Goal: Information Seeking & Learning: Learn about a topic

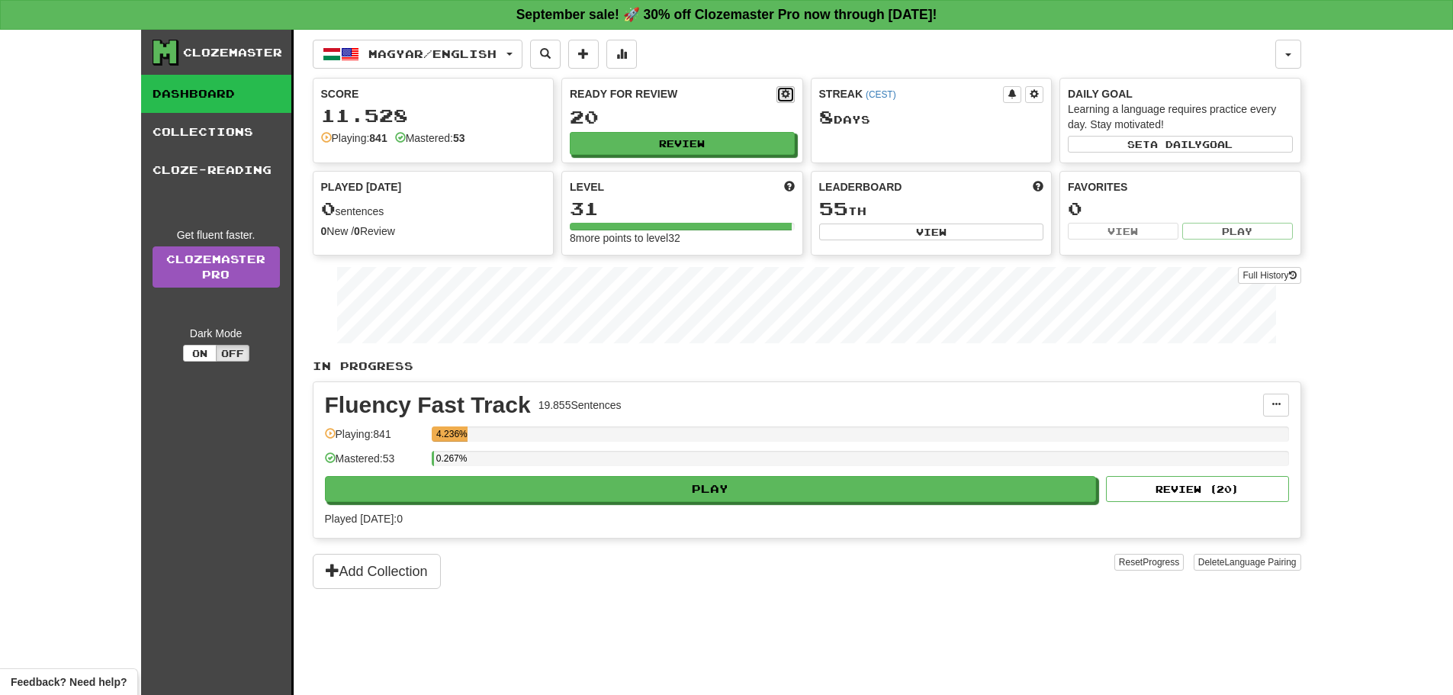
click at [788, 95] on span at bounding box center [785, 93] width 9 height 9
select select "*"
select select "**"
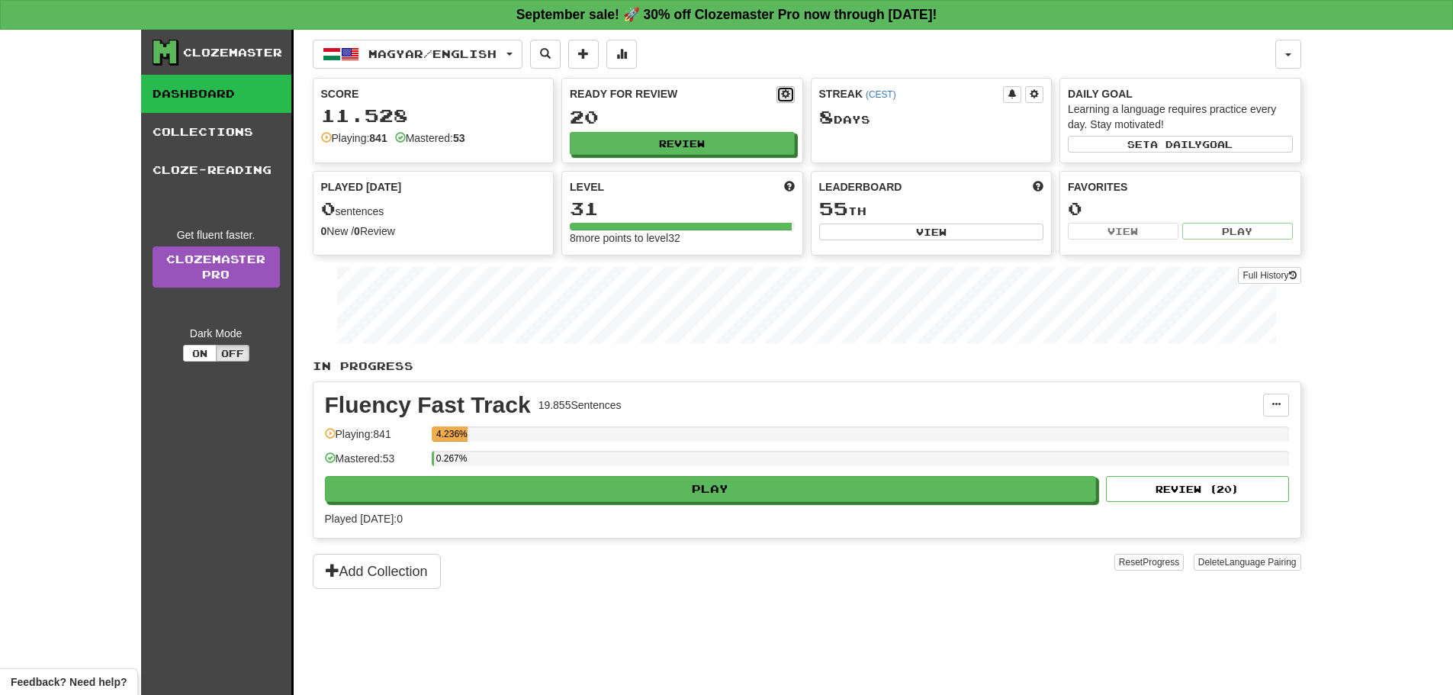
select select "***"
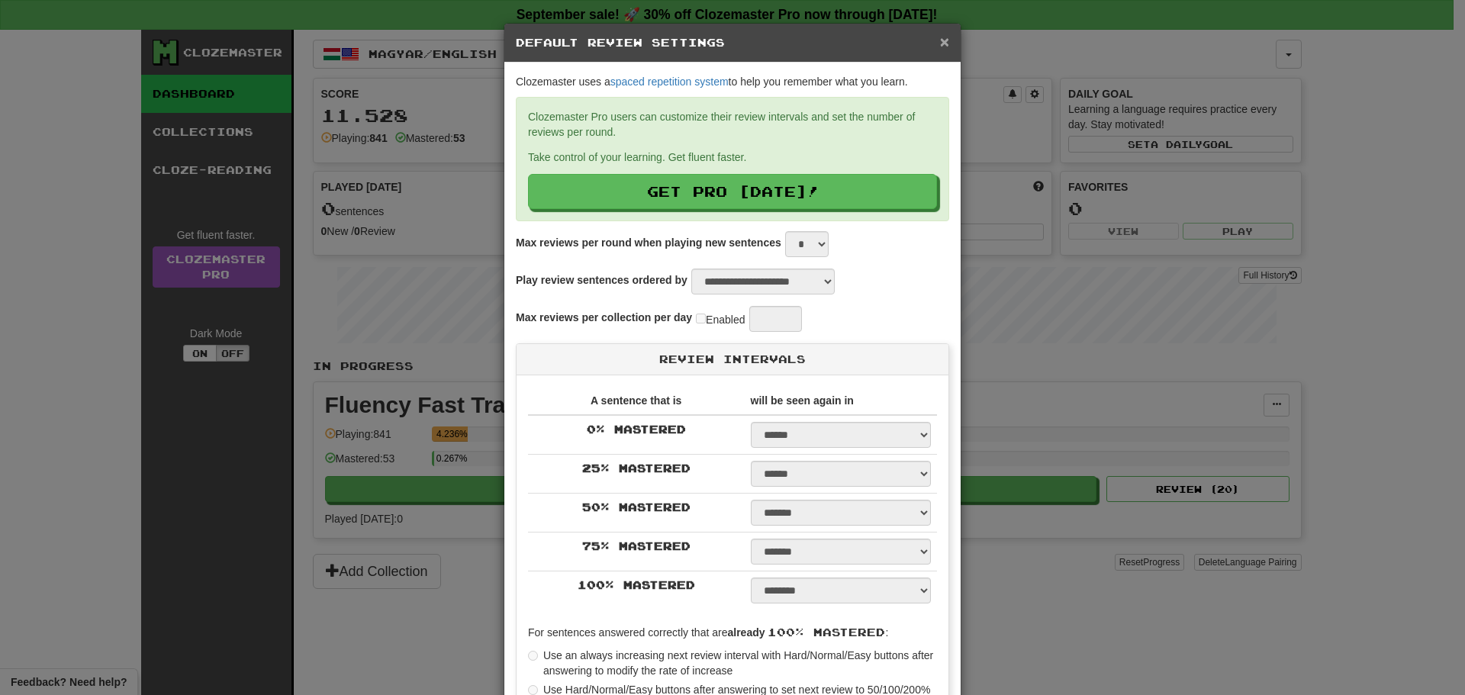
click at [940, 41] on span "×" at bounding box center [944, 42] width 9 height 18
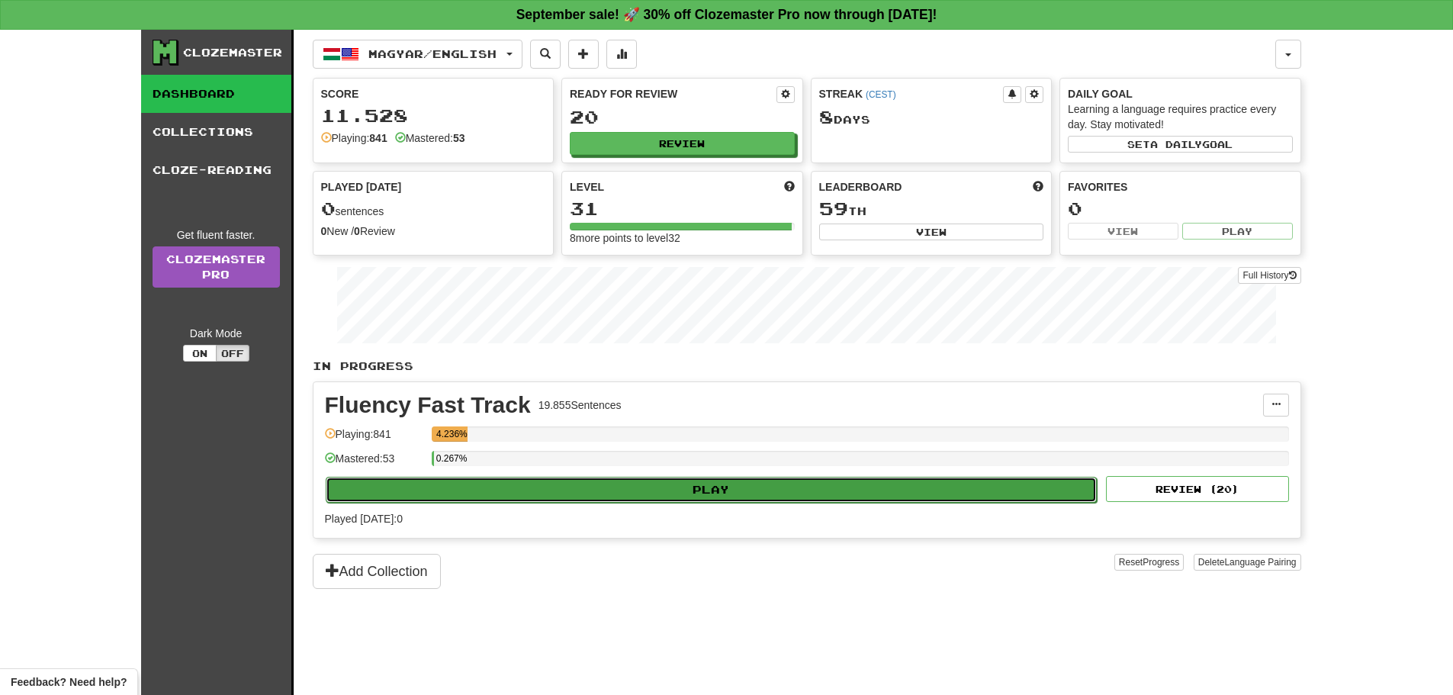
click at [912, 493] on button "Play" at bounding box center [712, 490] width 772 height 26
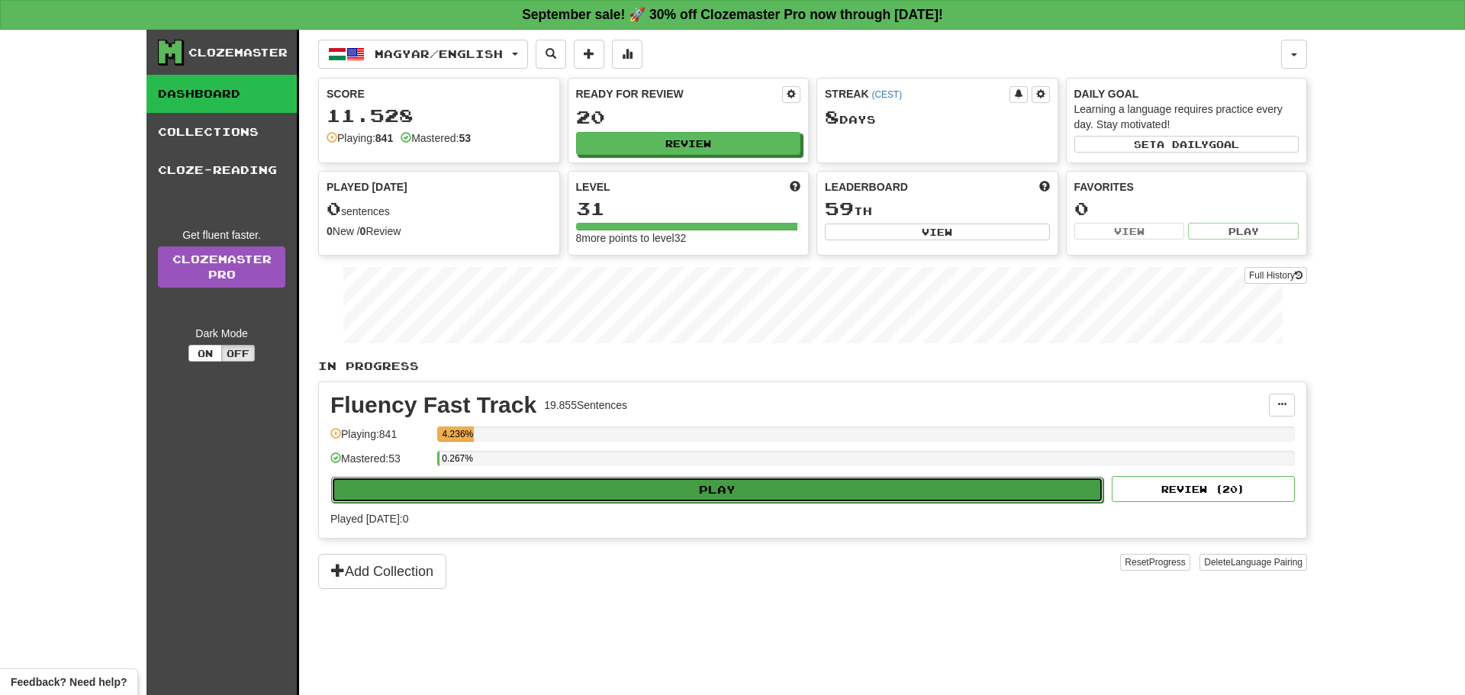
select select "**"
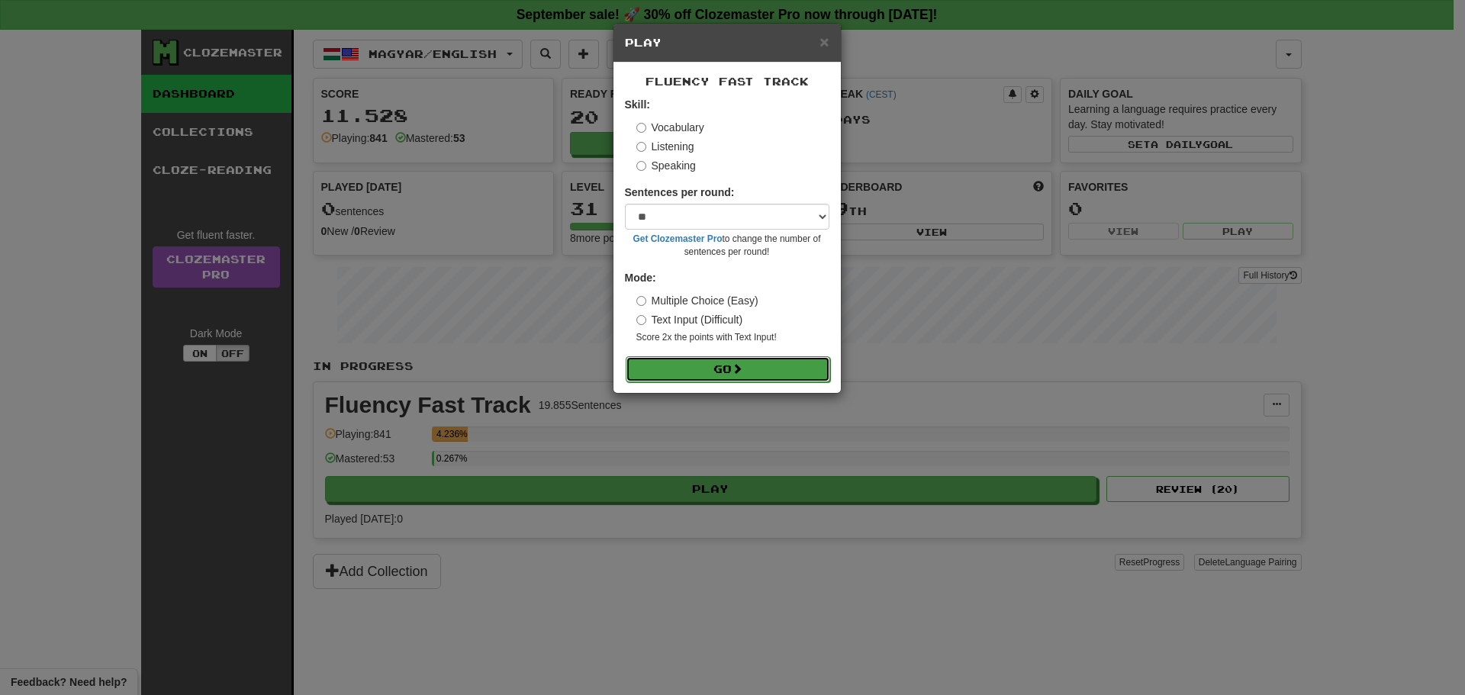
click at [752, 360] on button "Go" at bounding box center [728, 369] width 204 height 26
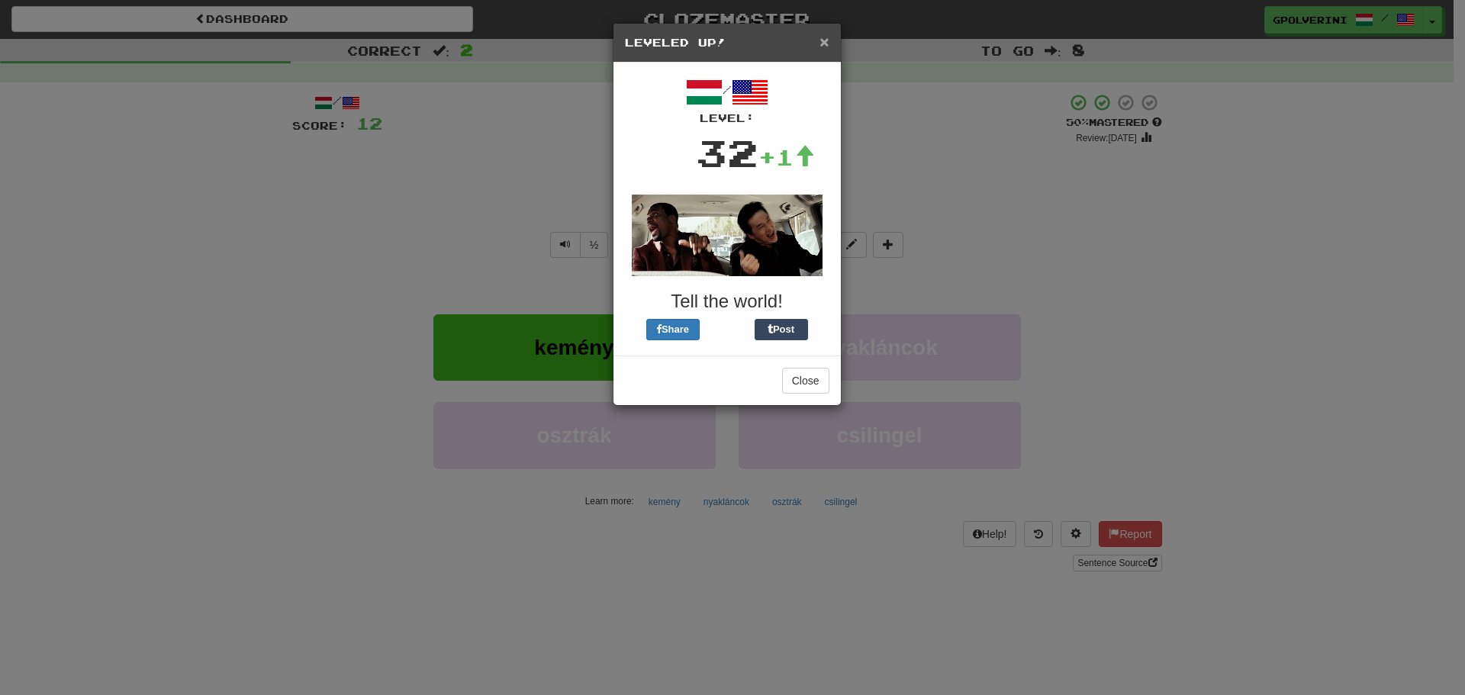
click at [822, 43] on span "×" at bounding box center [823, 42] width 9 height 18
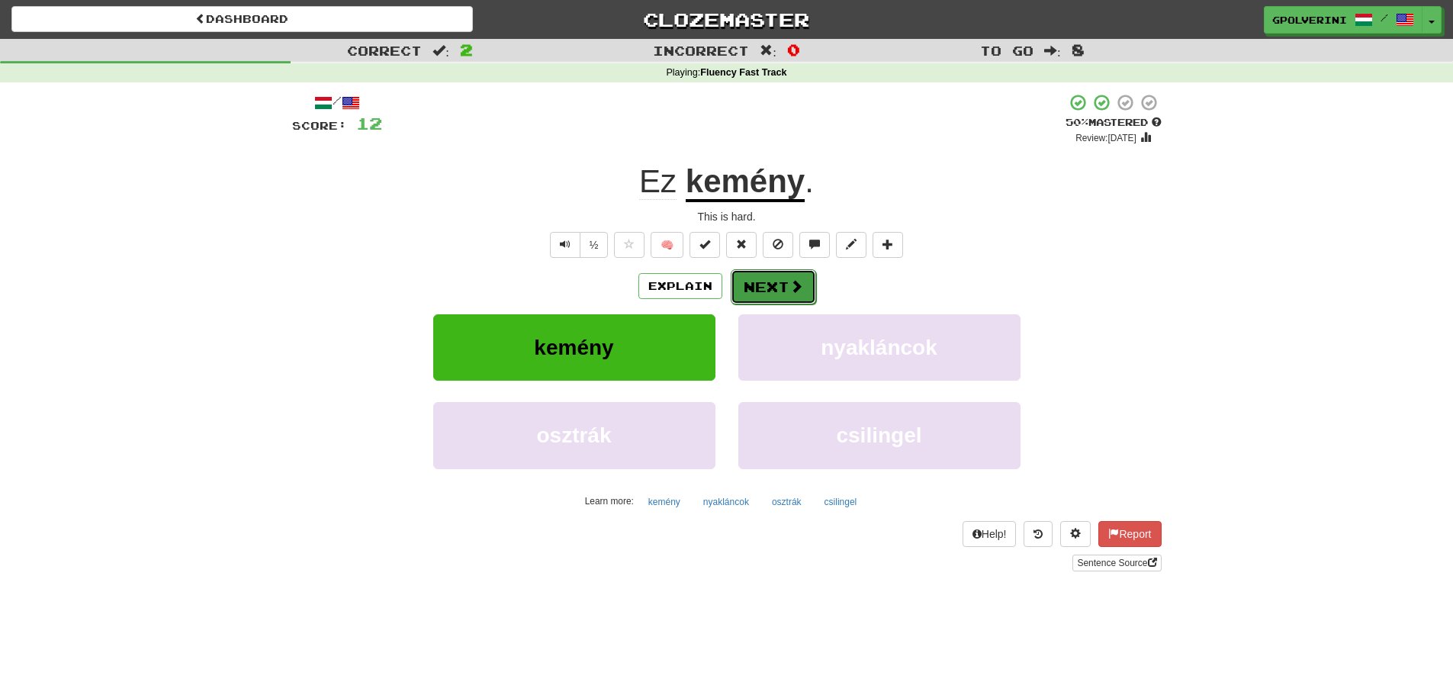
click at [751, 297] on button "Next" at bounding box center [773, 286] width 85 height 35
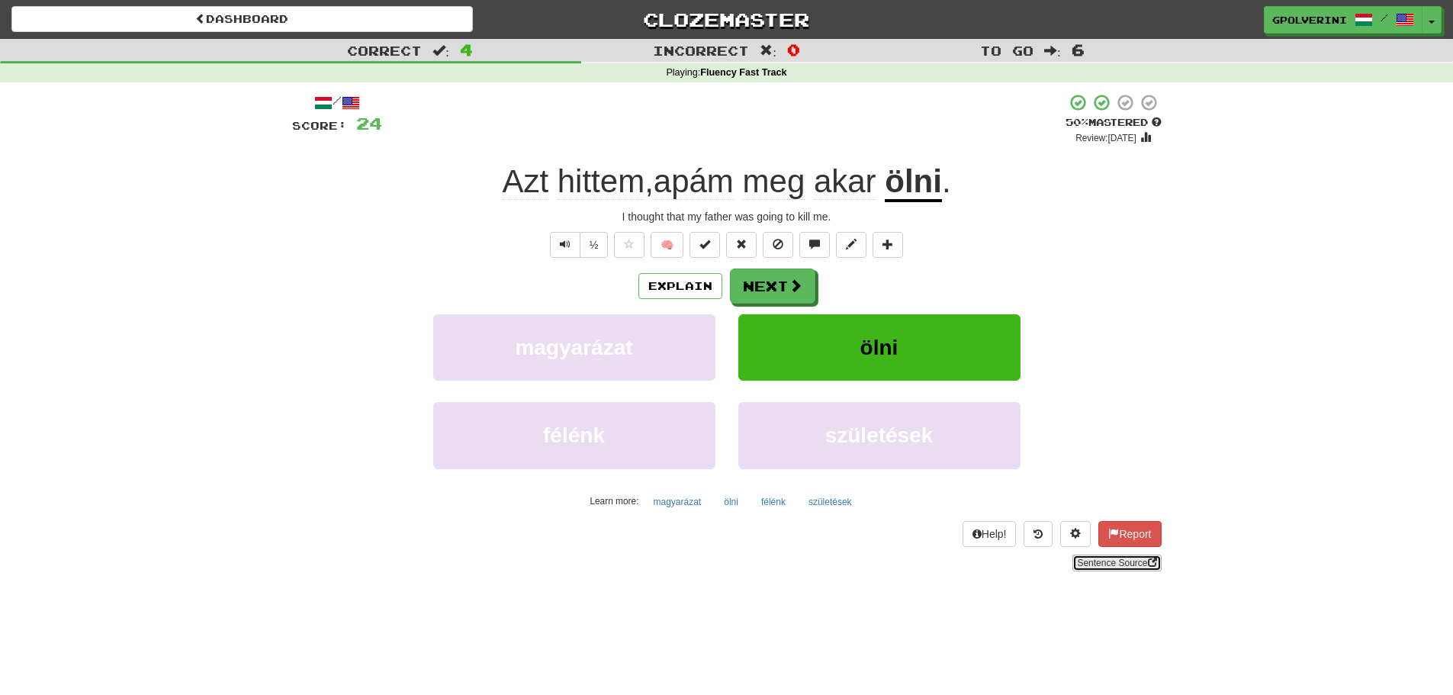
click at [1115, 562] on link "Sentence Source" at bounding box center [1117, 563] width 89 height 17
click at [768, 278] on button "Next" at bounding box center [773, 286] width 85 height 35
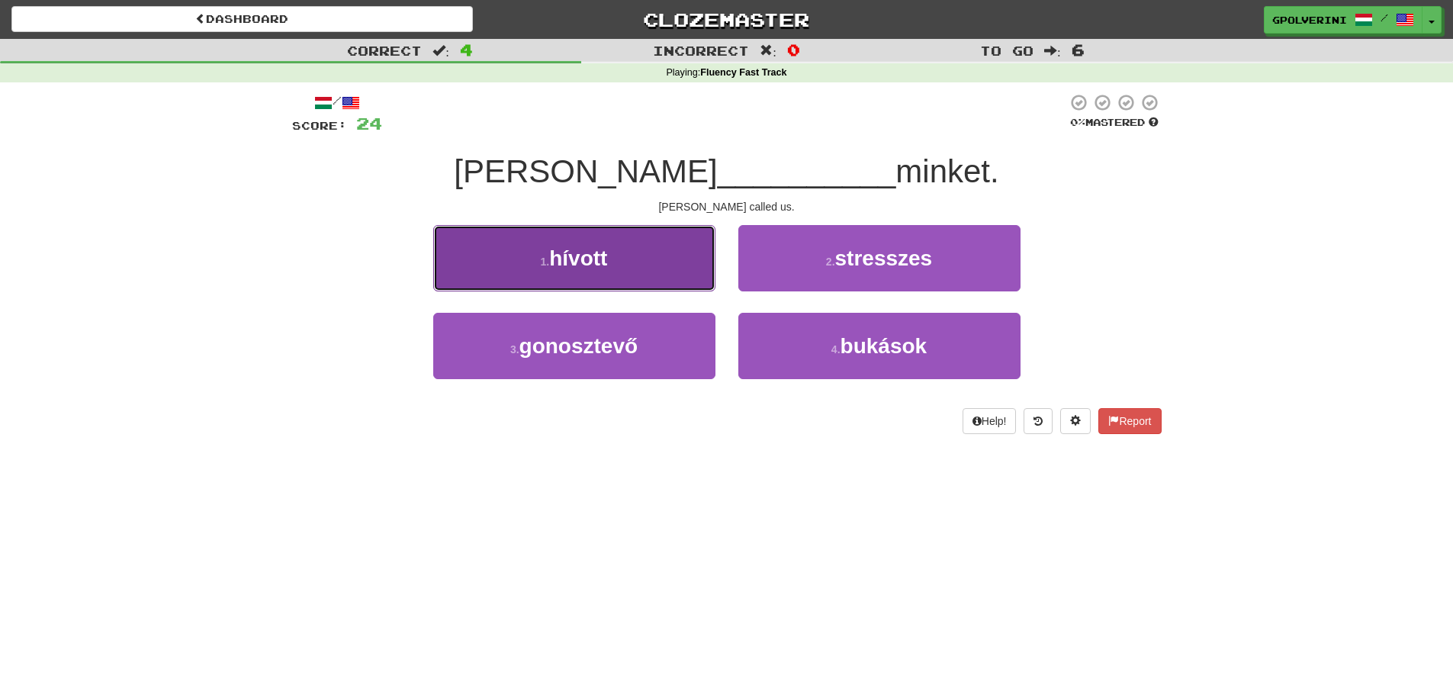
click at [641, 269] on button "1 . hívott" at bounding box center [574, 258] width 282 height 66
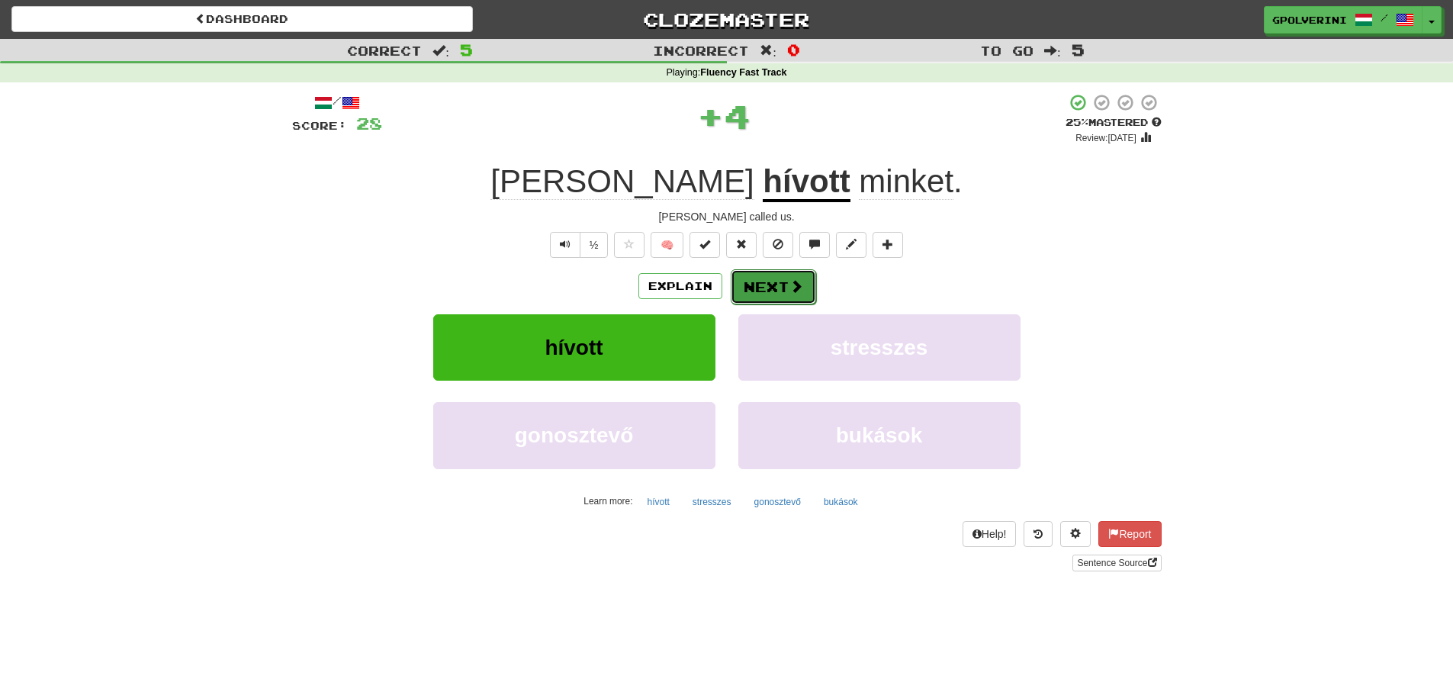
click at [775, 291] on button "Next" at bounding box center [773, 286] width 85 height 35
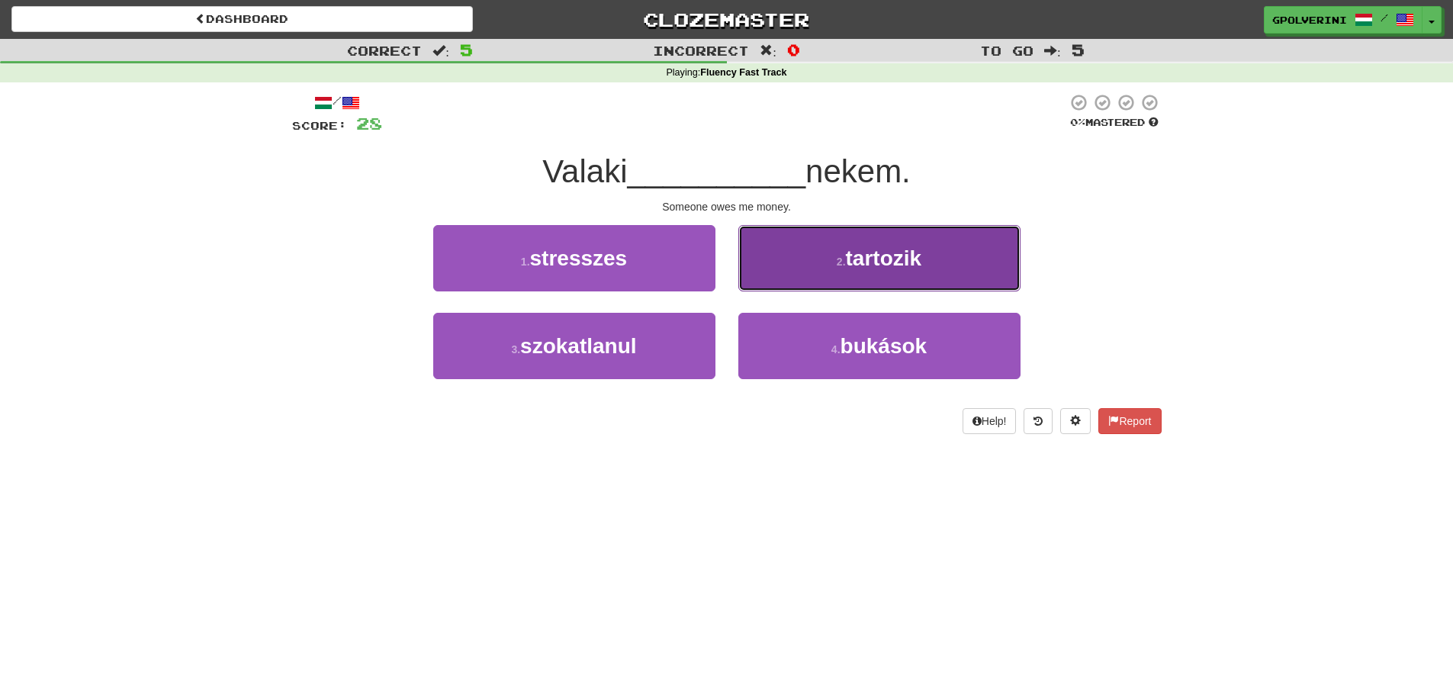
click at [789, 242] on button "2 . tartozik" at bounding box center [880, 258] width 282 height 66
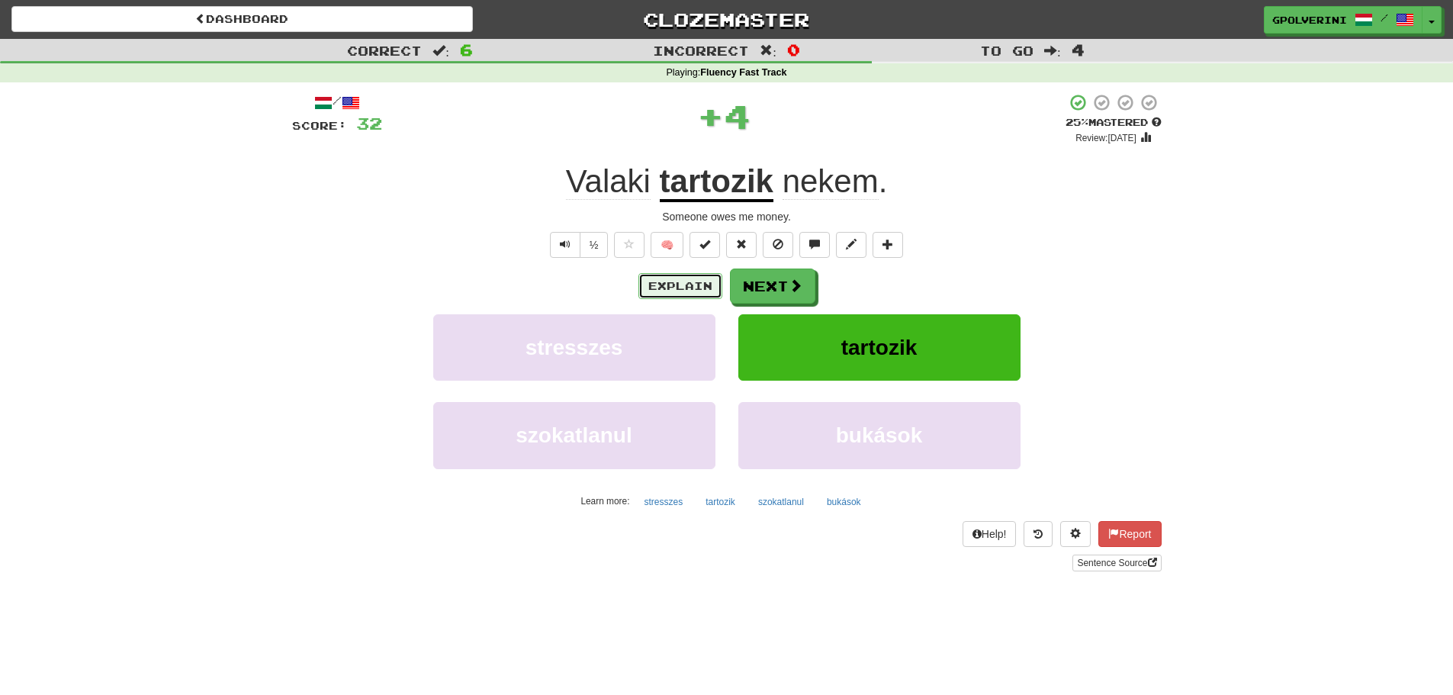
click at [673, 283] on button "Explain" at bounding box center [681, 286] width 84 height 26
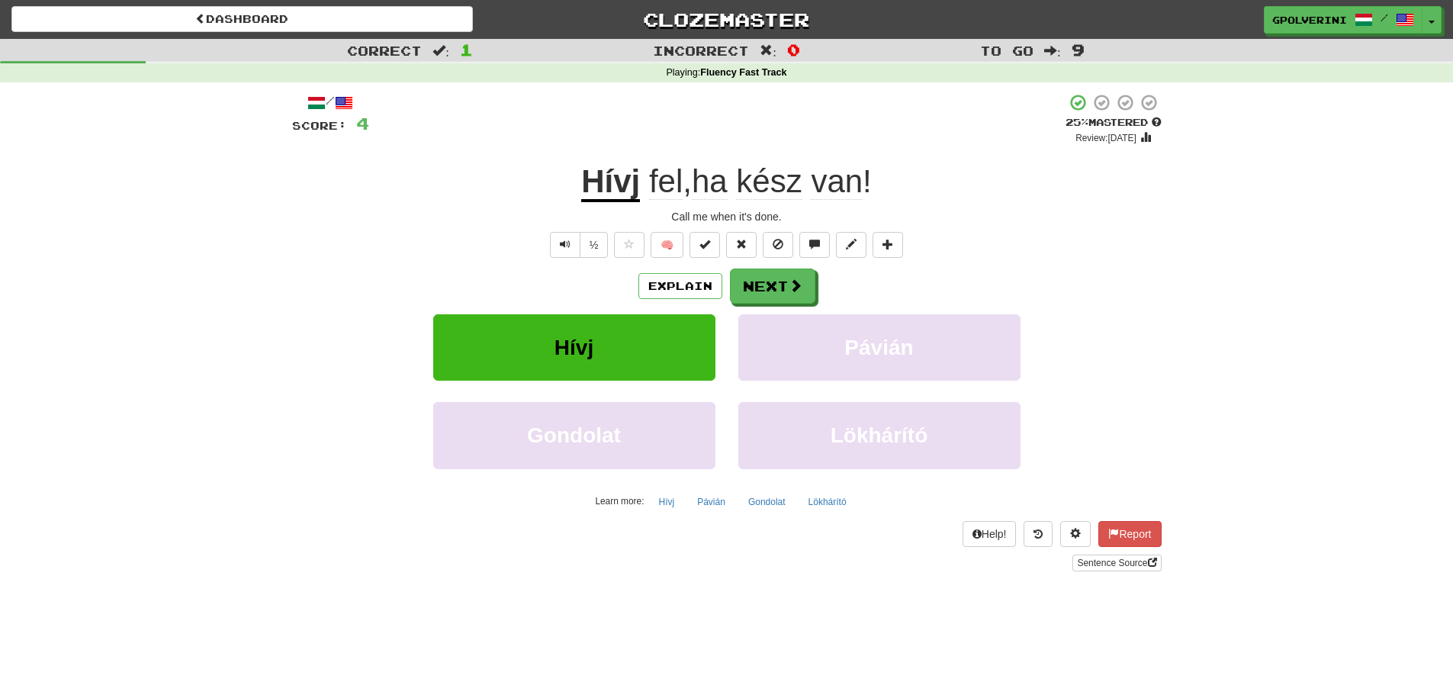
click at [610, 188] on u "Hívj" at bounding box center [610, 182] width 59 height 39
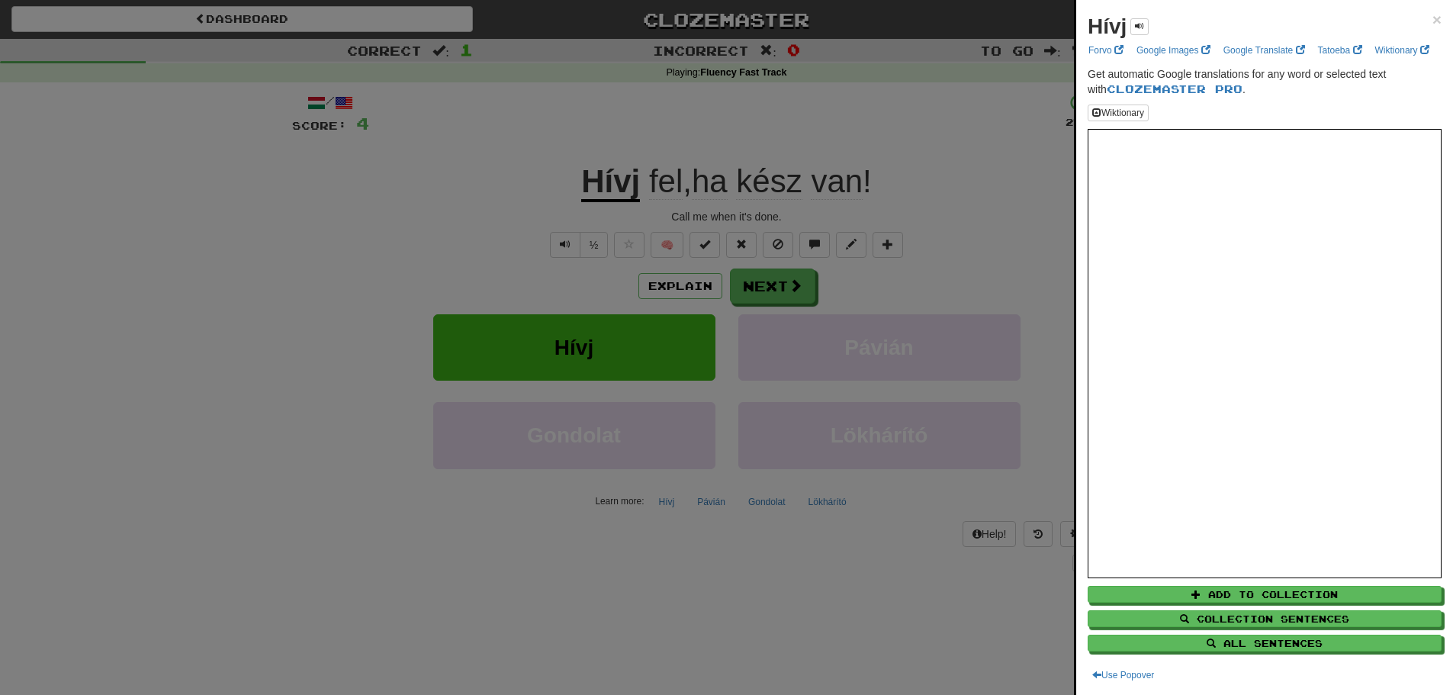
click at [527, 253] on div at bounding box center [726, 347] width 1453 height 695
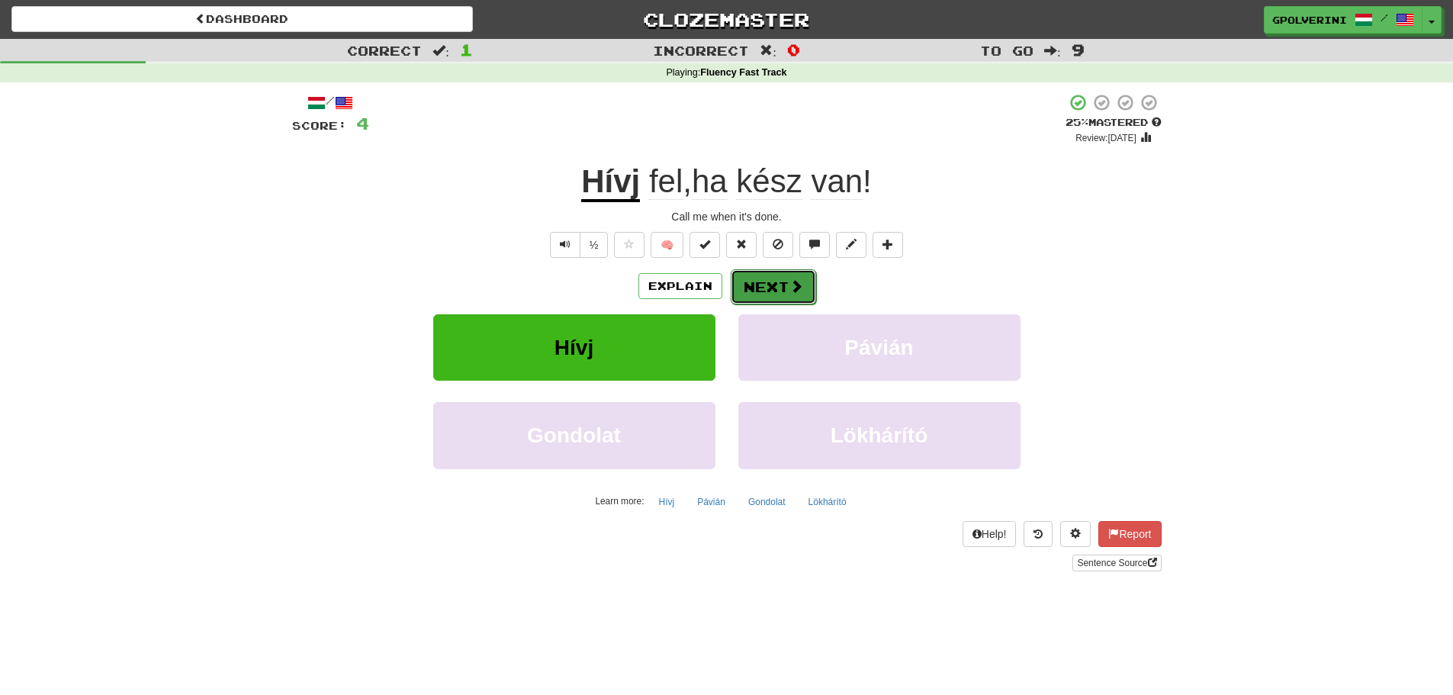
click at [742, 286] on button "Next" at bounding box center [773, 286] width 85 height 35
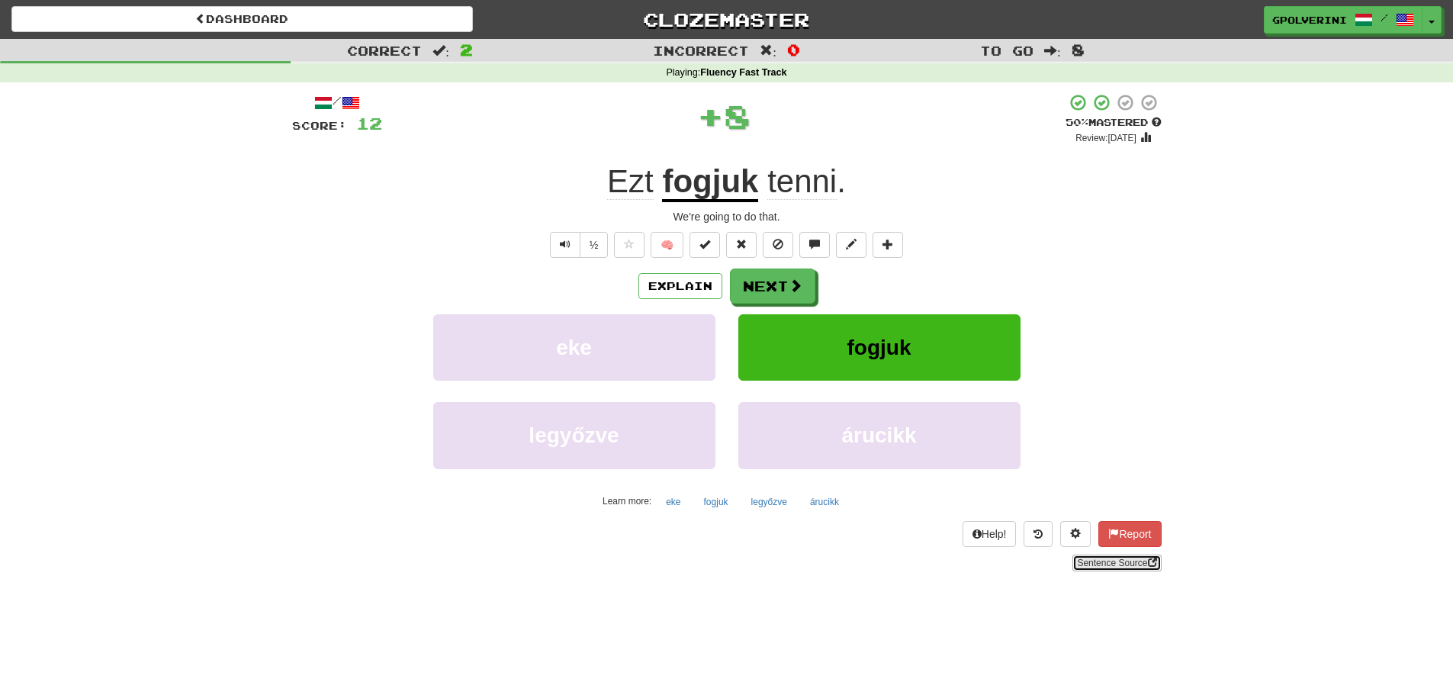
click at [1157, 563] on link "Sentence Source" at bounding box center [1117, 563] width 89 height 17
click at [760, 281] on button "Next" at bounding box center [773, 286] width 85 height 35
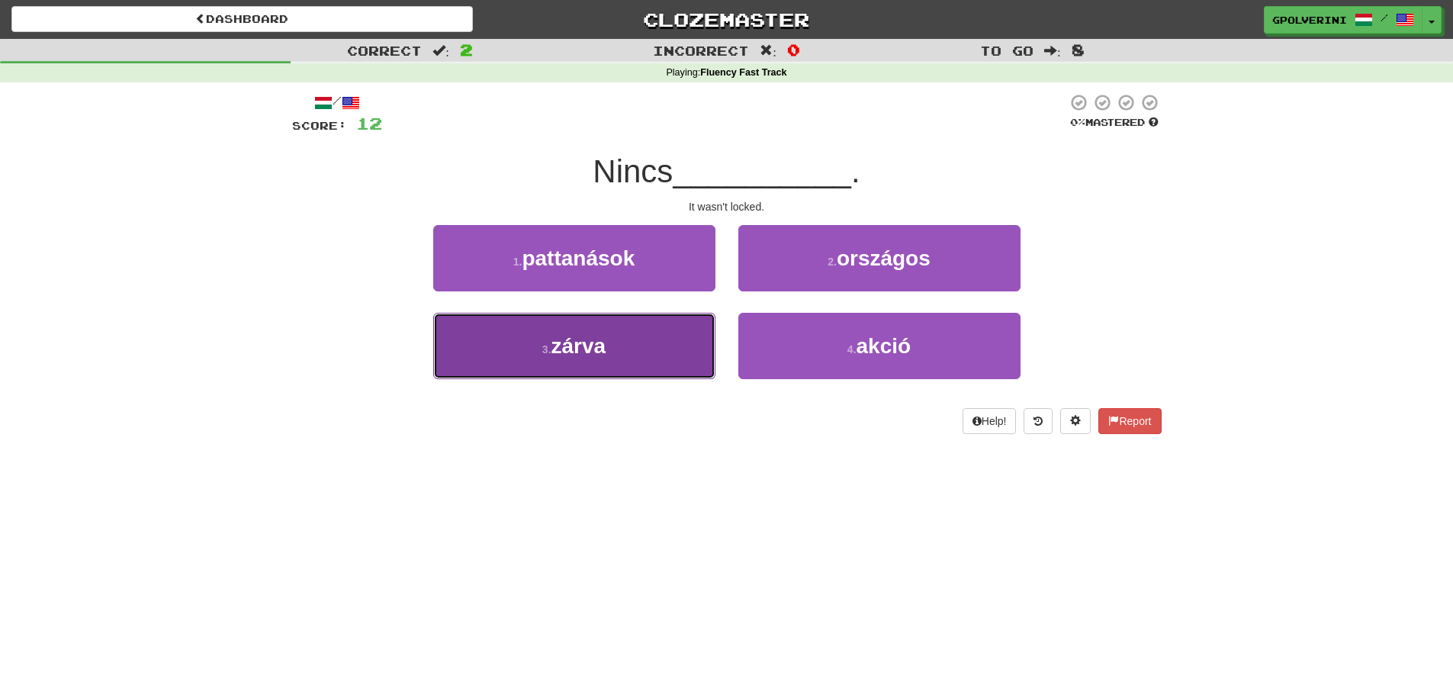
click at [576, 340] on span "zárva" at bounding box center [579, 346] width 55 height 24
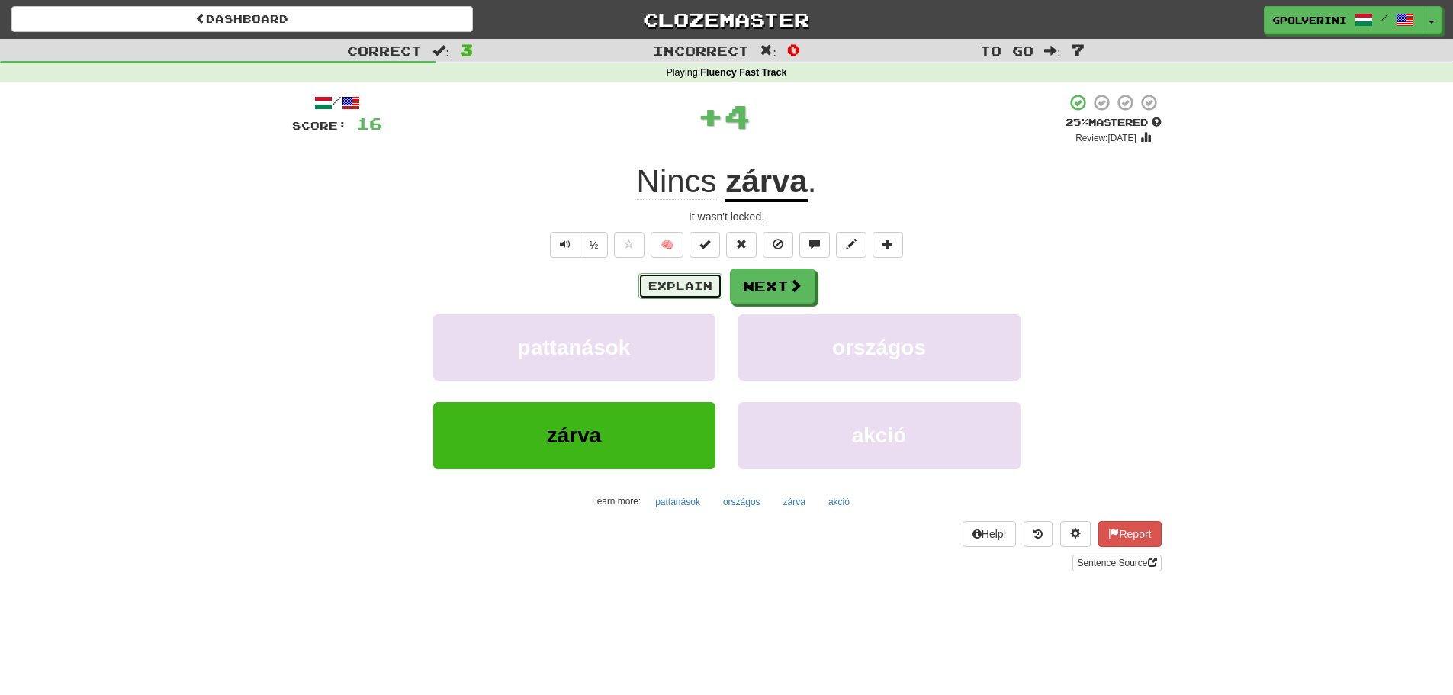
click at [668, 288] on button "Explain" at bounding box center [681, 286] width 84 height 26
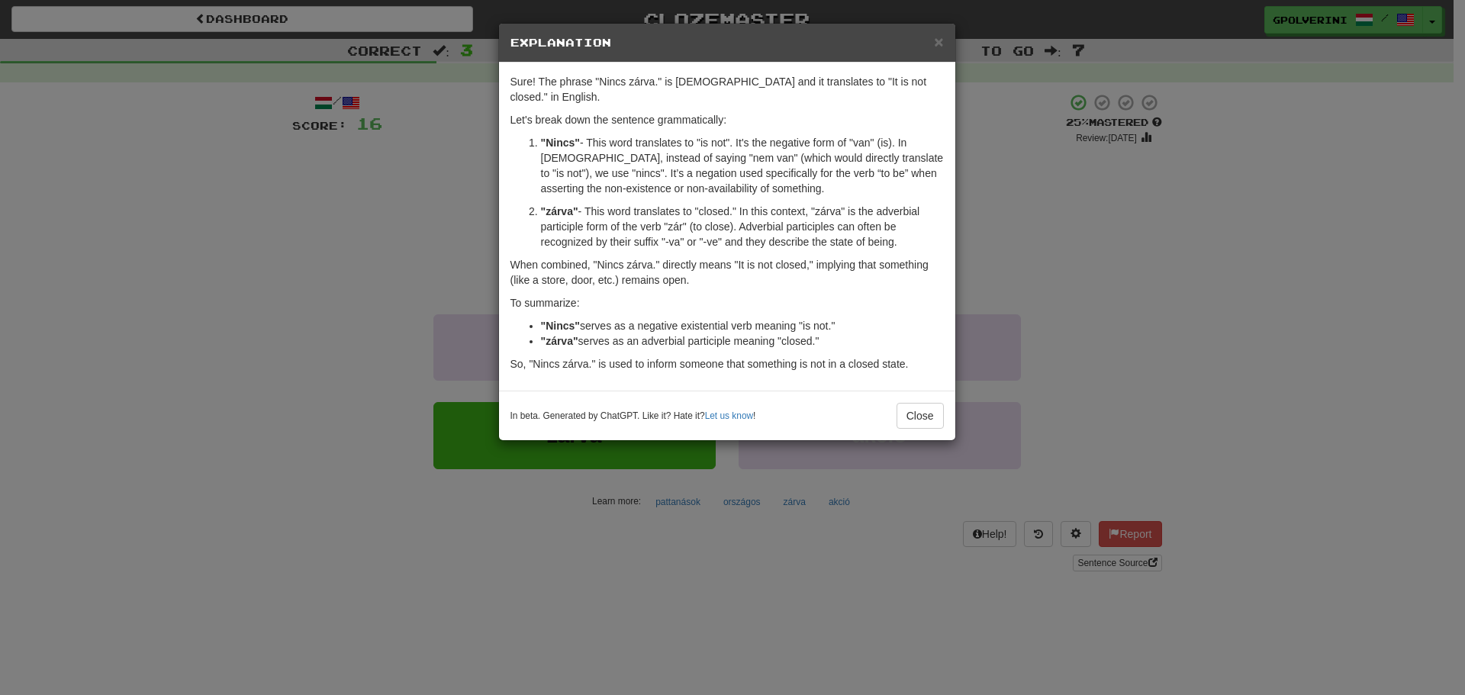
click at [809, 549] on div "× Explanation Sure! The phrase "Nincs zárva." is Hungarian and it translates to…" at bounding box center [732, 347] width 1465 height 695
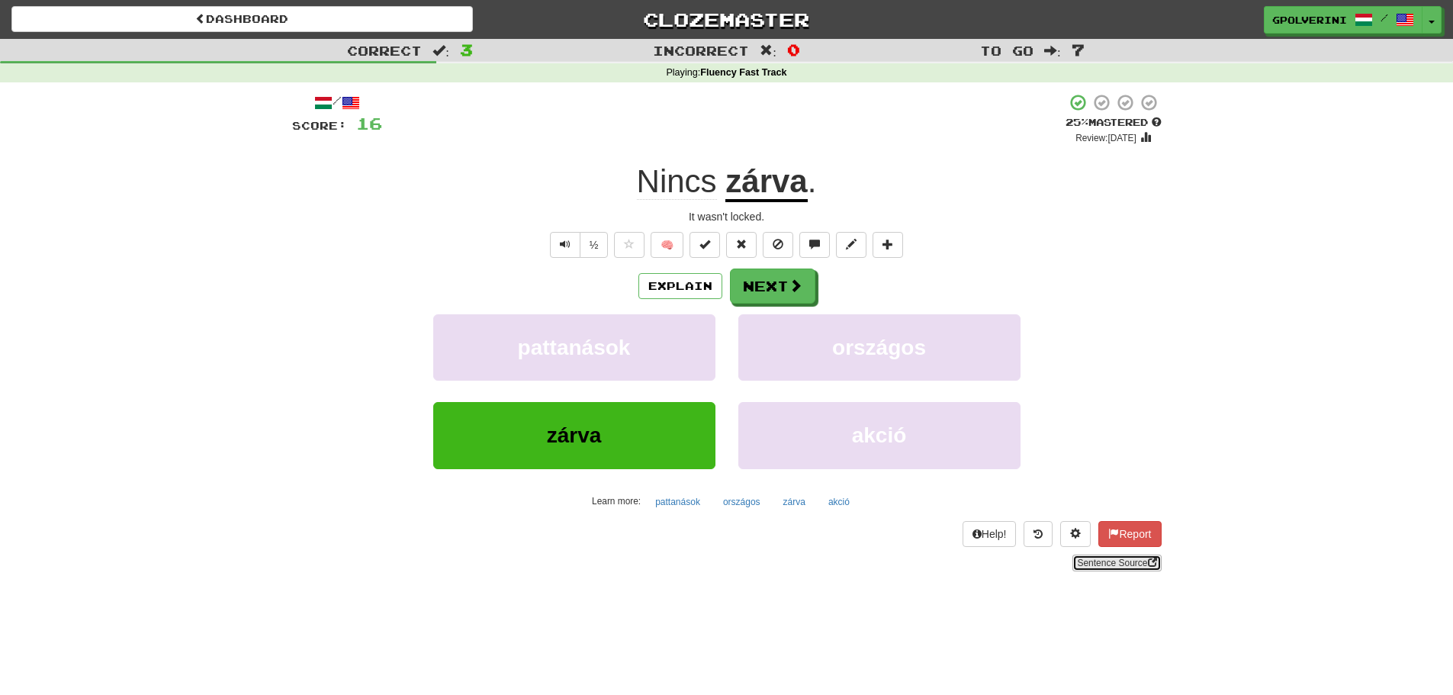
click at [1145, 565] on link "Sentence Source" at bounding box center [1117, 563] width 89 height 17
click at [785, 285] on button "Next" at bounding box center [773, 286] width 85 height 35
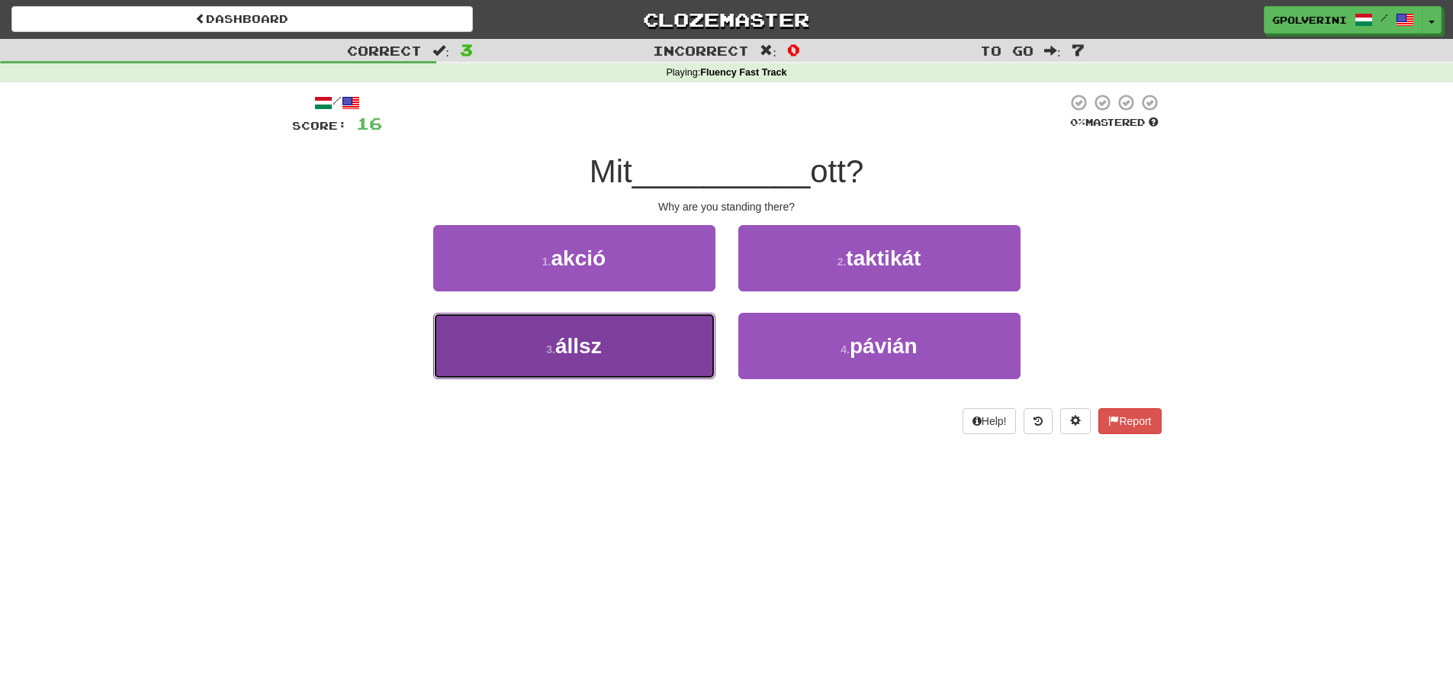
click at [636, 338] on button "3 . állsz" at bounding box center [574, 346] width 282 height 66
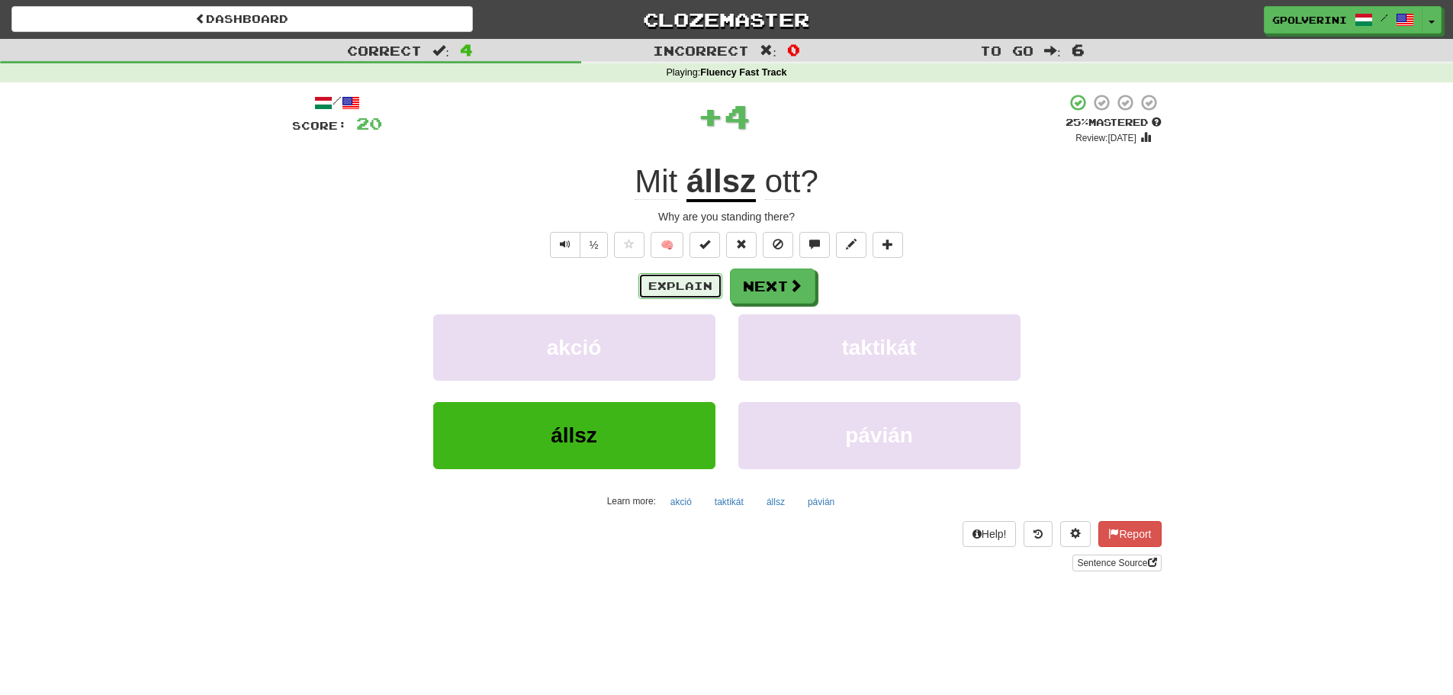
click at [661, 285] on button "Explain" at bounding box center [681, 286] width 84 height 26
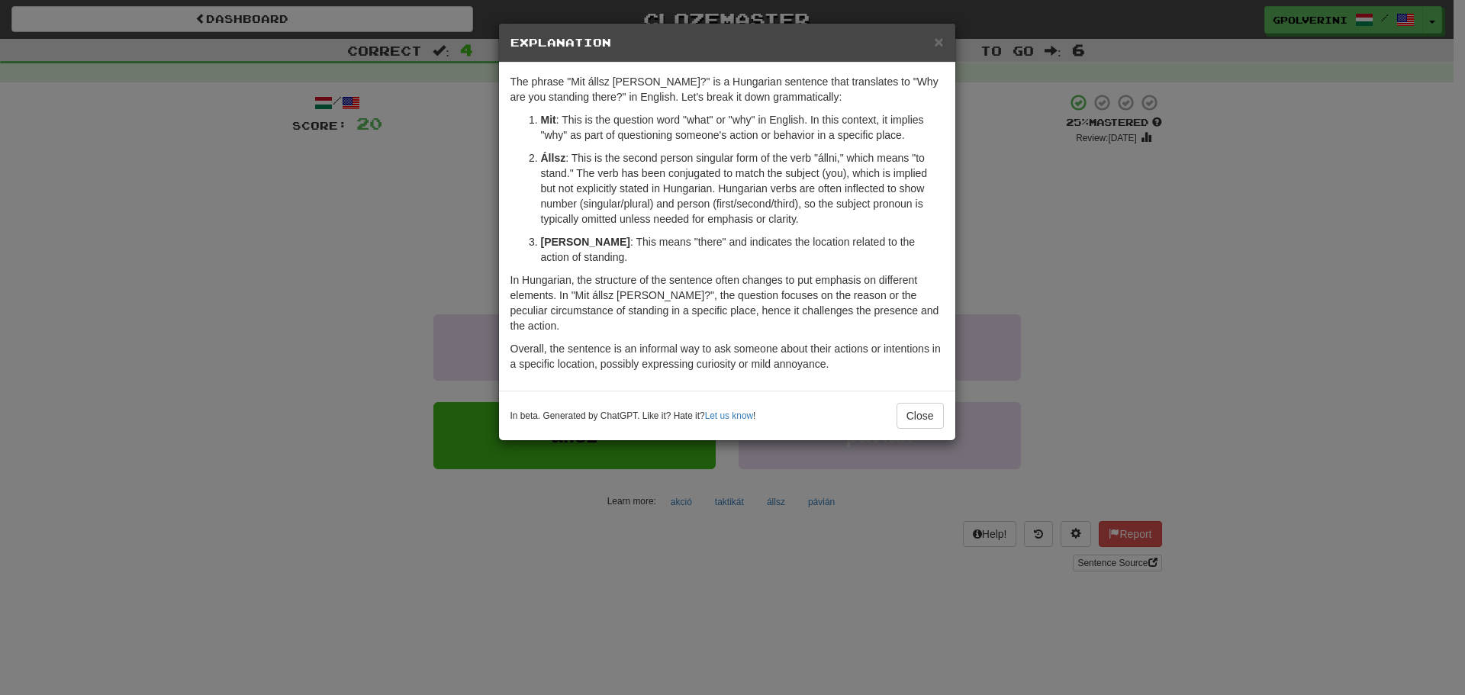
click at [1102, 567] on div "× Explanation The phrase "Mit állsz ott?" is a Hungarian sentence that translat…" at bounding box center [732, 347] width 1465 height 695
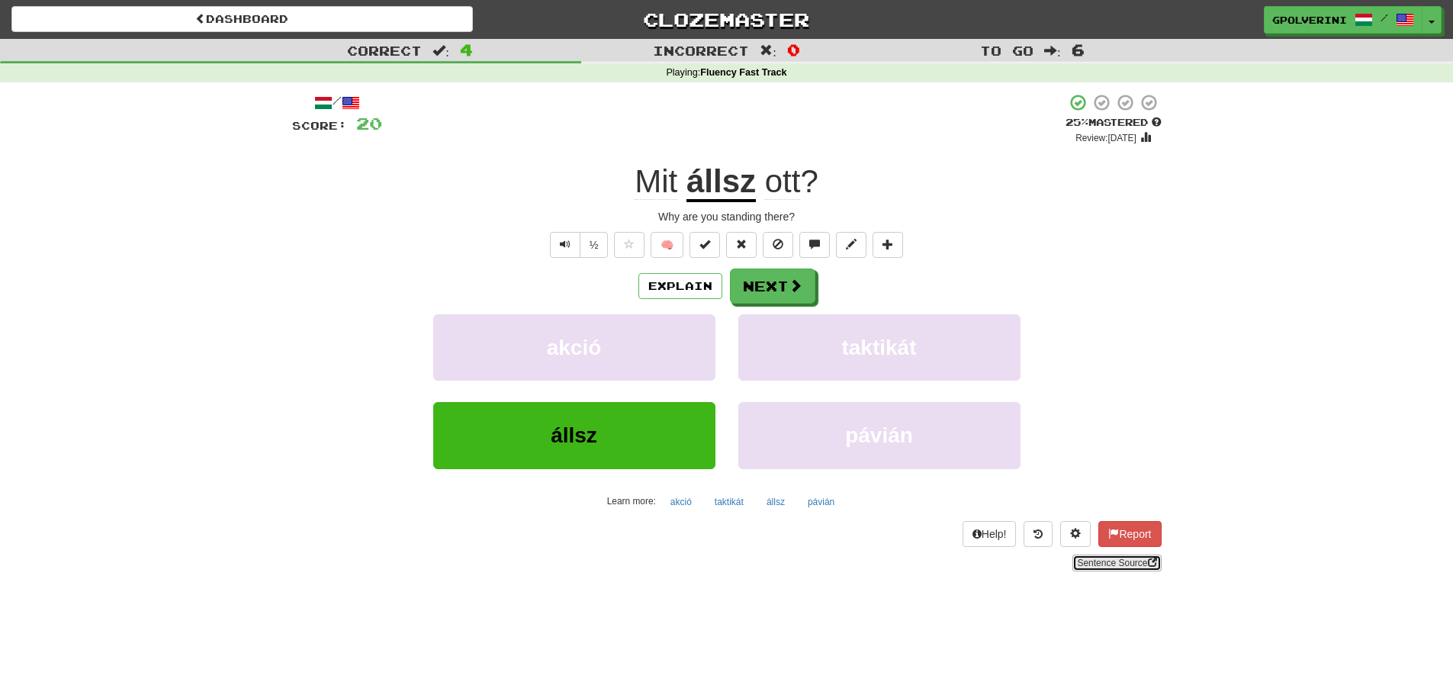
click at [1102, 567] on link "Sentence Source" at bounding box center [1117, 563] width 89 height 17
click at [799, 298] on button "Next" at bounding box center [773, 286] width 85 height 35
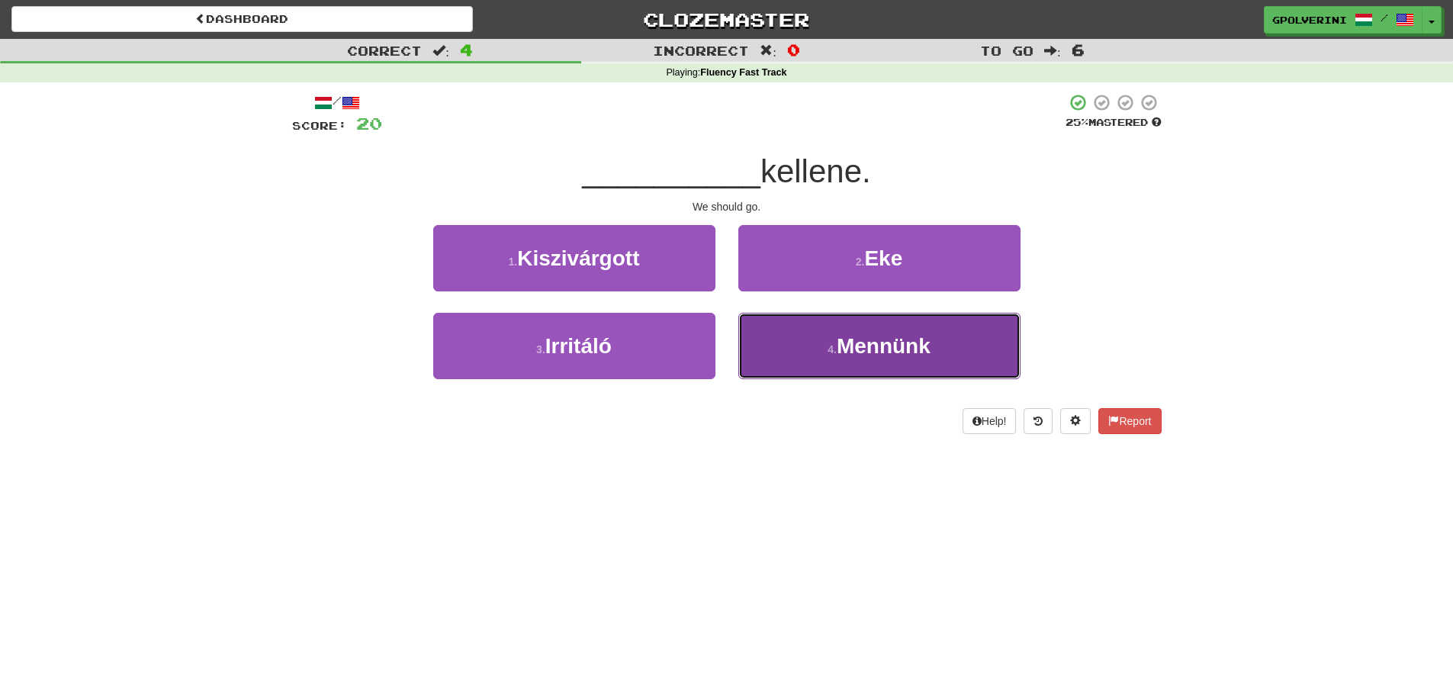
click at [768, 352] on button "4 . Mennünk" at bounding box center [880, 346] width 282 height 66
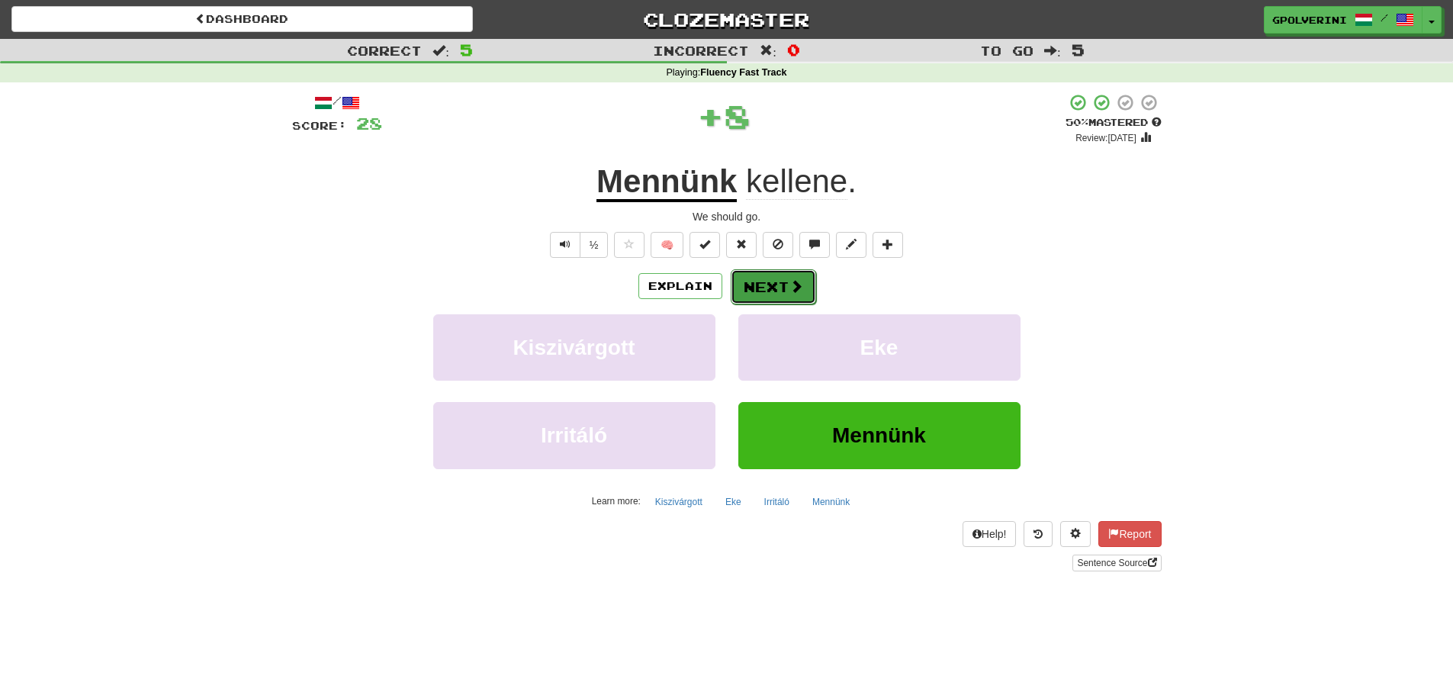
click at [758, 297] on button "Next" at bounding box center [773, 286] width 85 height 35
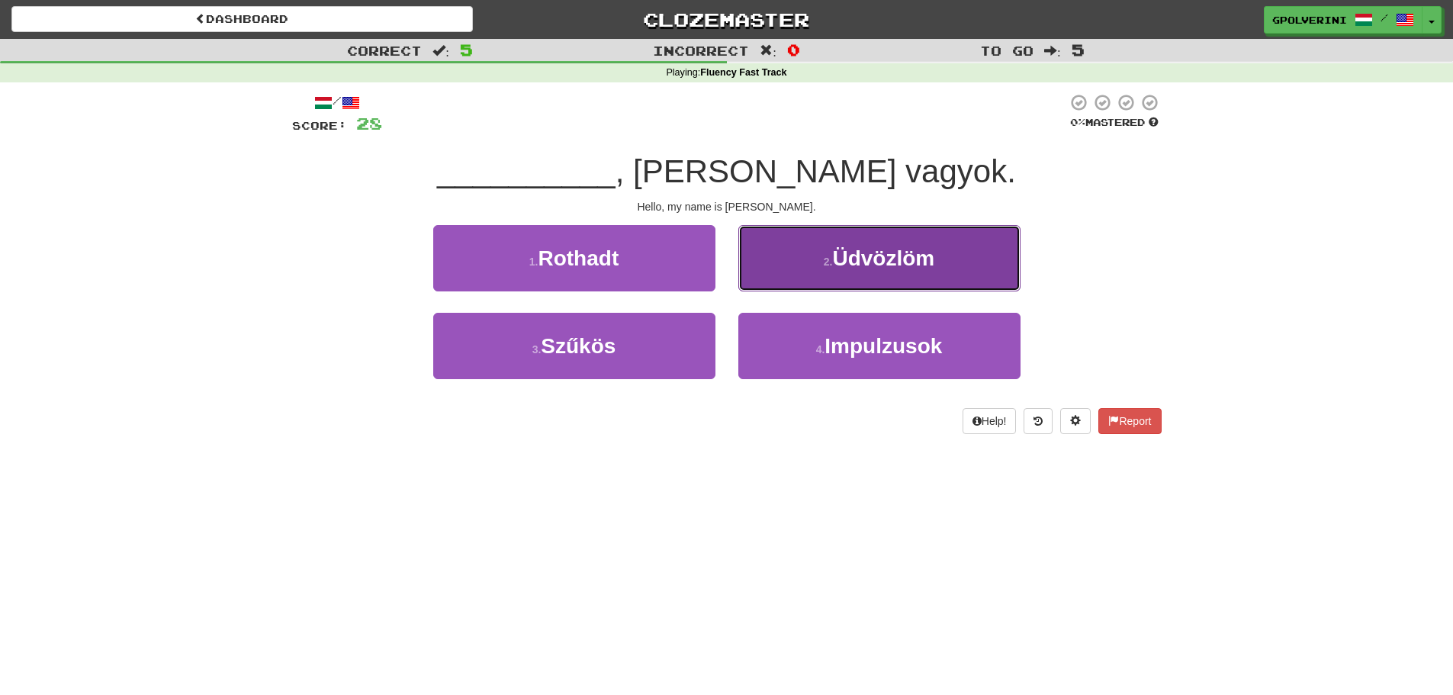
click at [803, 269] on button "2 . Üdvözlöm" at bounding box center [880, 258] width 282 height 66
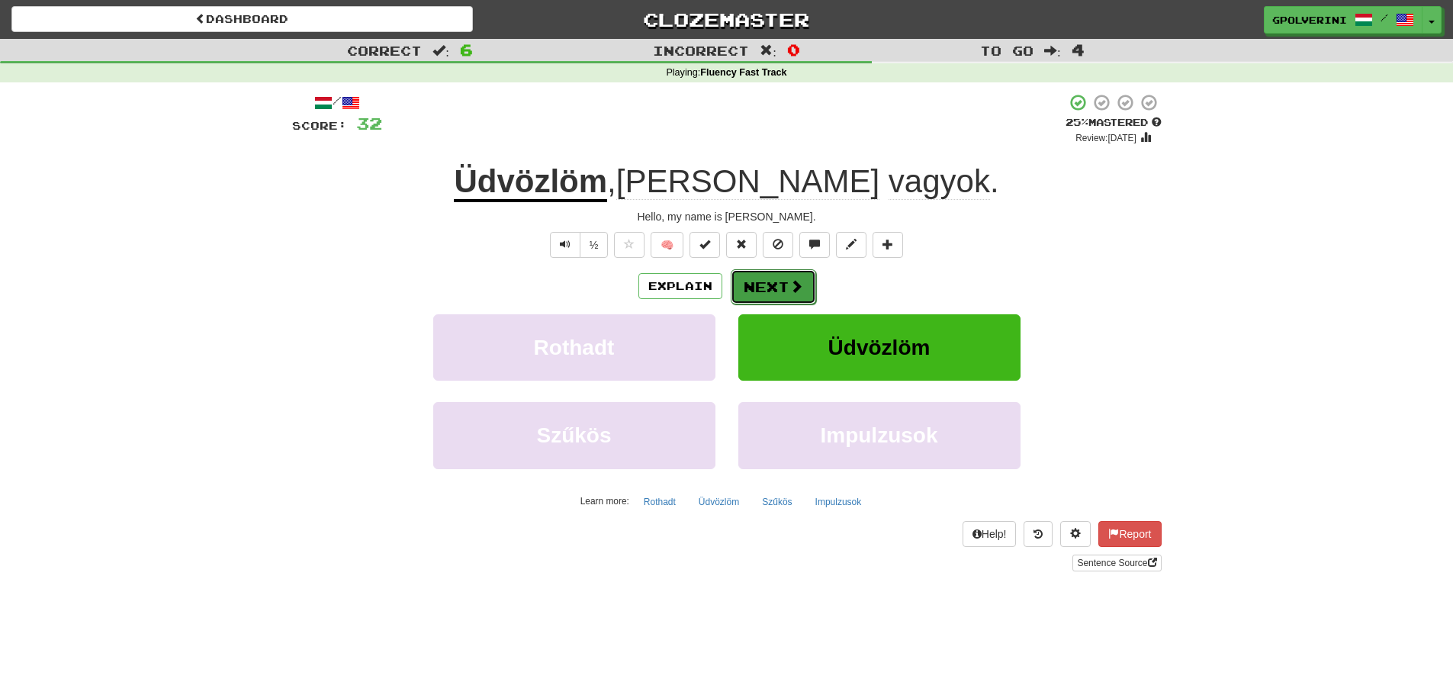
click at [791, 288] on span at bounding box center [797, 286] width 14 height 14
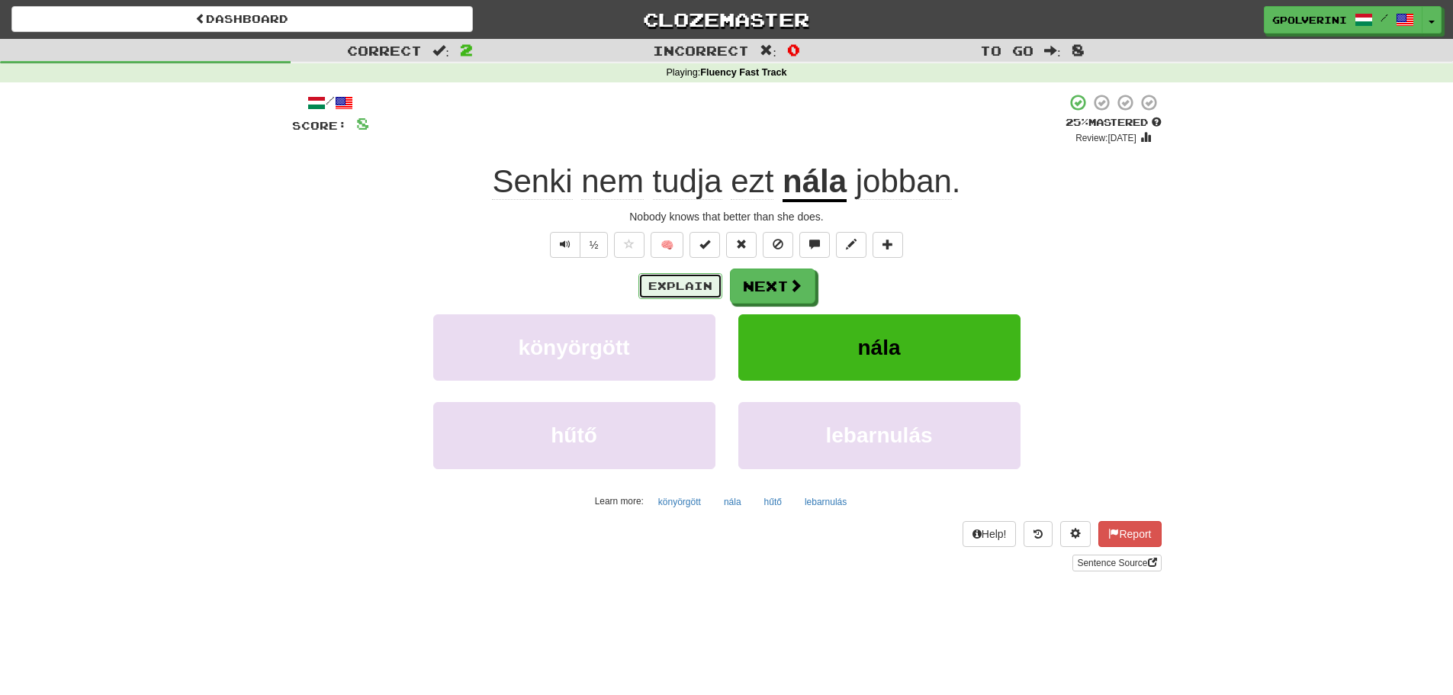
click at [698, 293] on button "Explain" at bounding box center [681, 286] width 84 height 26
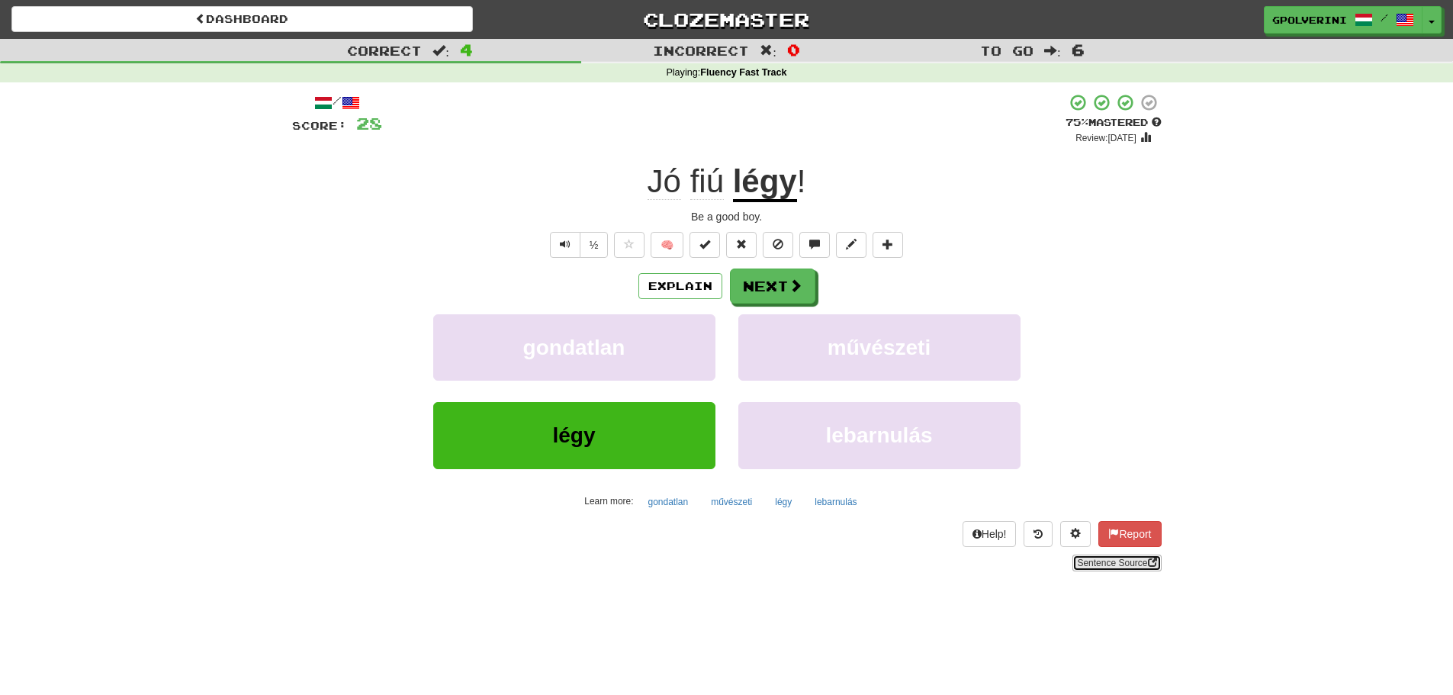
click at [1115, 562] on link "Sentence Source" at bounding box center [1117, 563] width 89 height 17
click at [779, 307] on div "Explain Next gondatlan művészeti légy lebarnulás Learn more: gondatlan művészet…" at bounding box center [727, 391] width 870 height 245
click at [781, 286] on button "Next" at bounding box center [773, 286] width 85 height 35
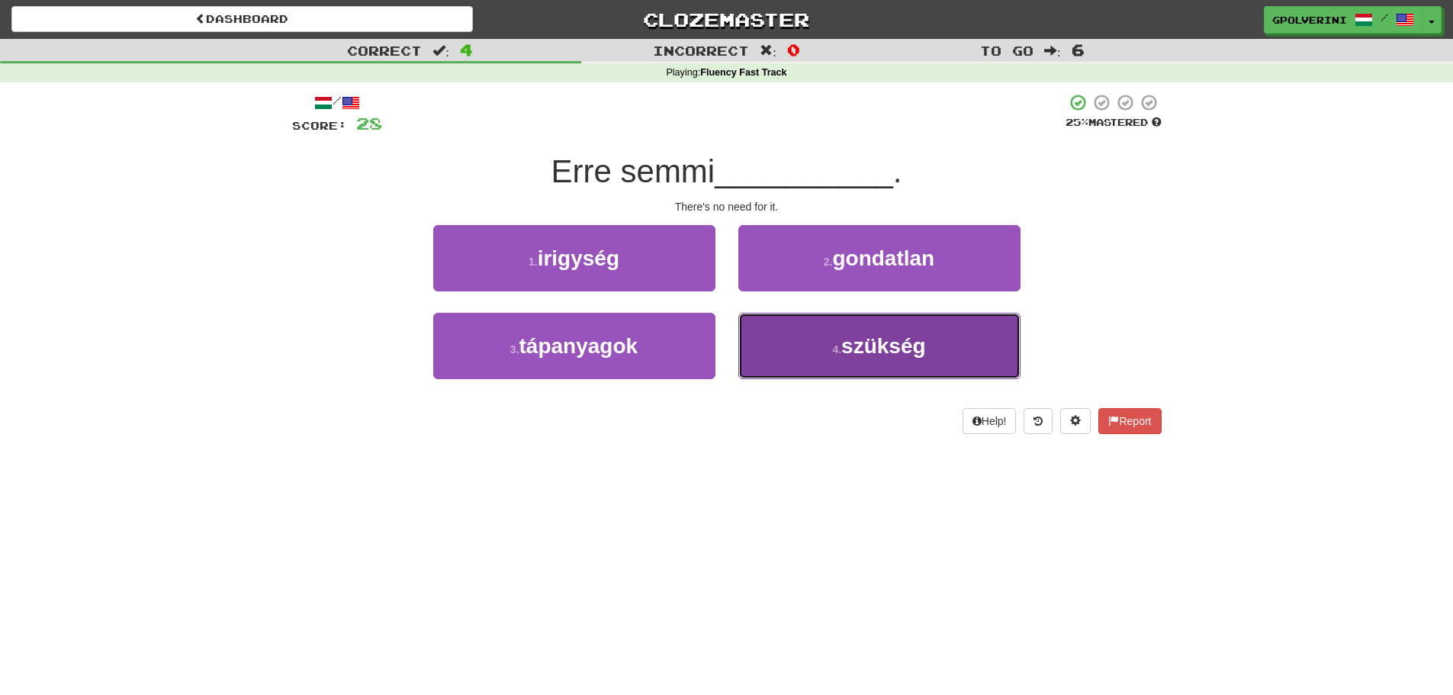
click at [797, 342] on button "4 . szükség" at bounding box center [880, 346] width 282 height 66
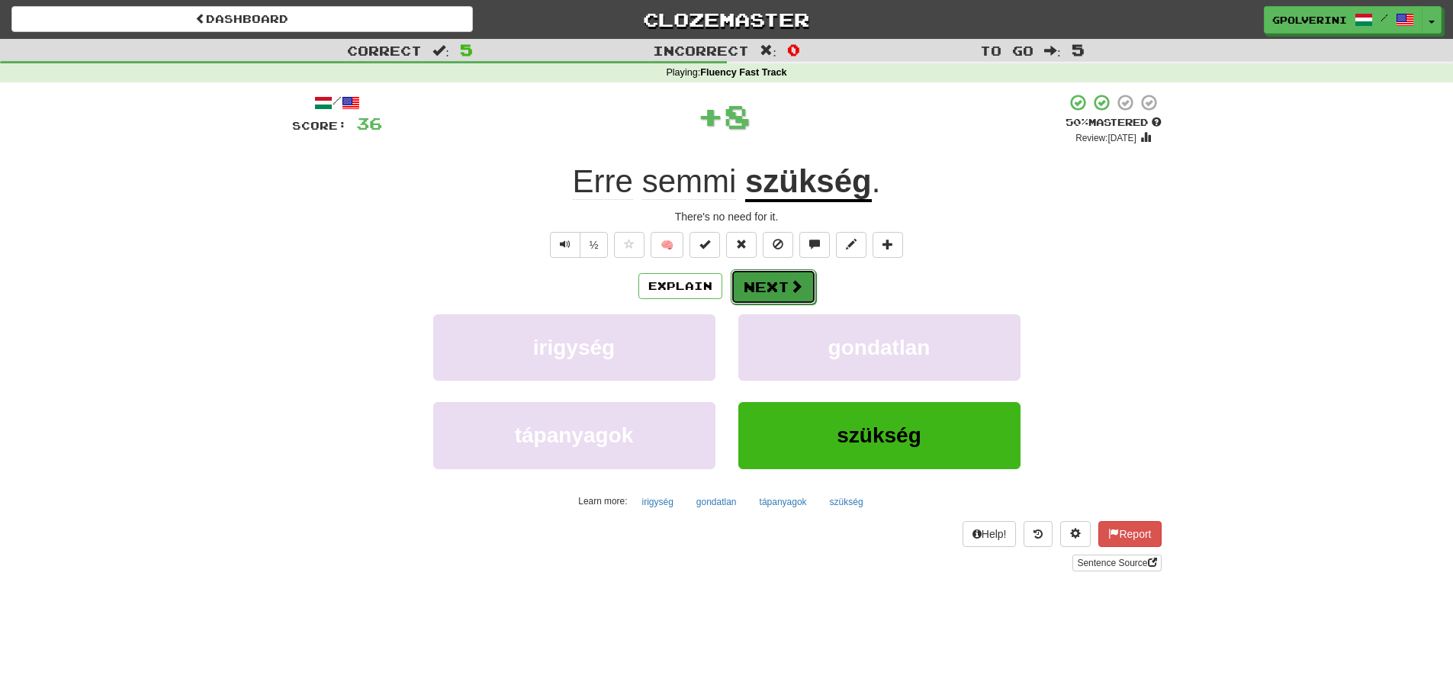
click at [772, 297] on button "Next" at bounding box center [773, 286] width 85 height 35
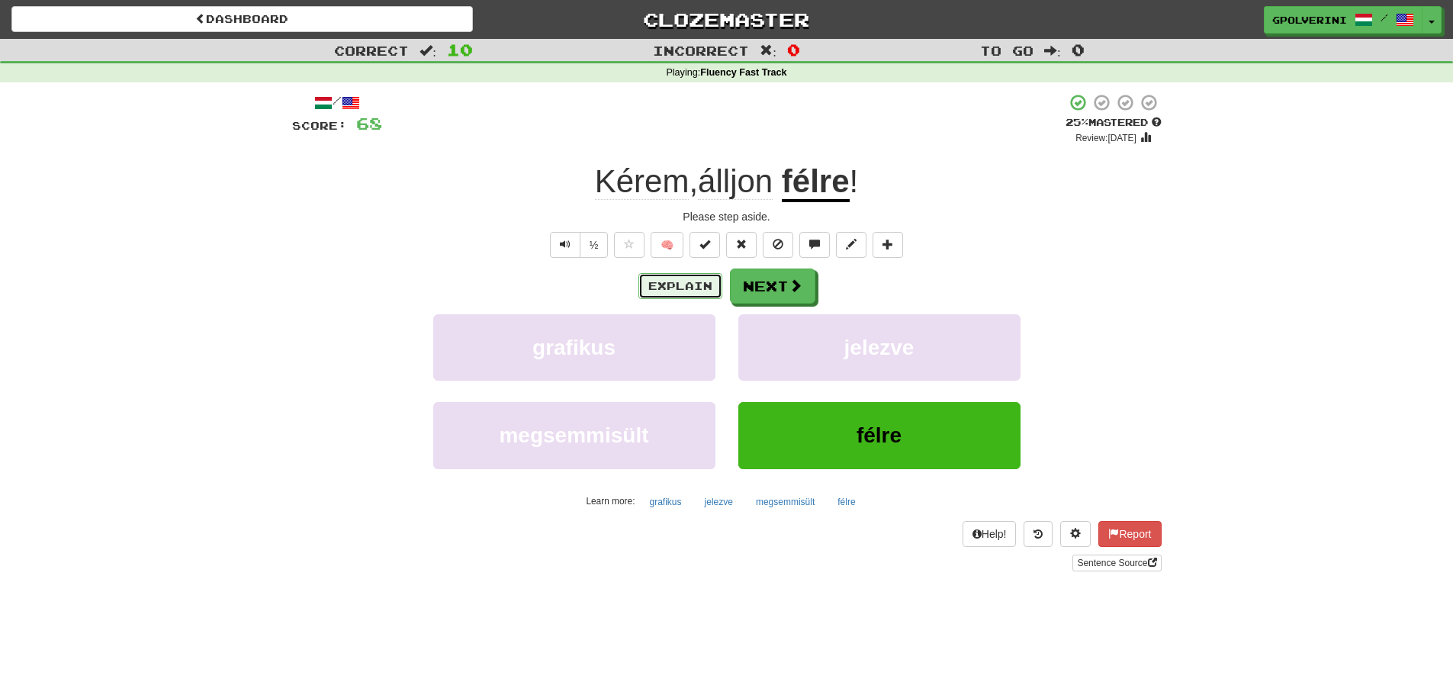
click at [665, 288] on button "Explain" at bounding box center [681, 286] width 84 height 26
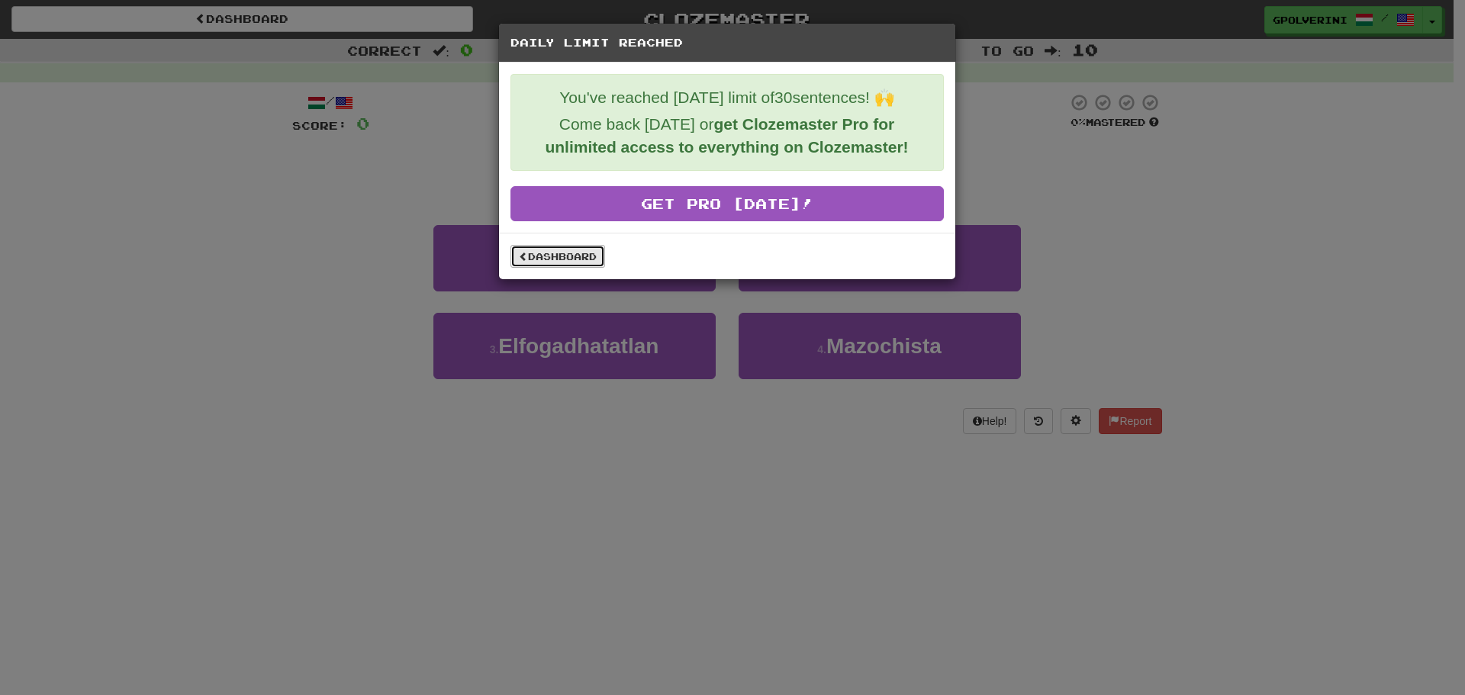
click at [587, 255] on link "Dashboard" at bounding box center [557, 256] width 95 height 23
